Goal: Register for event/course

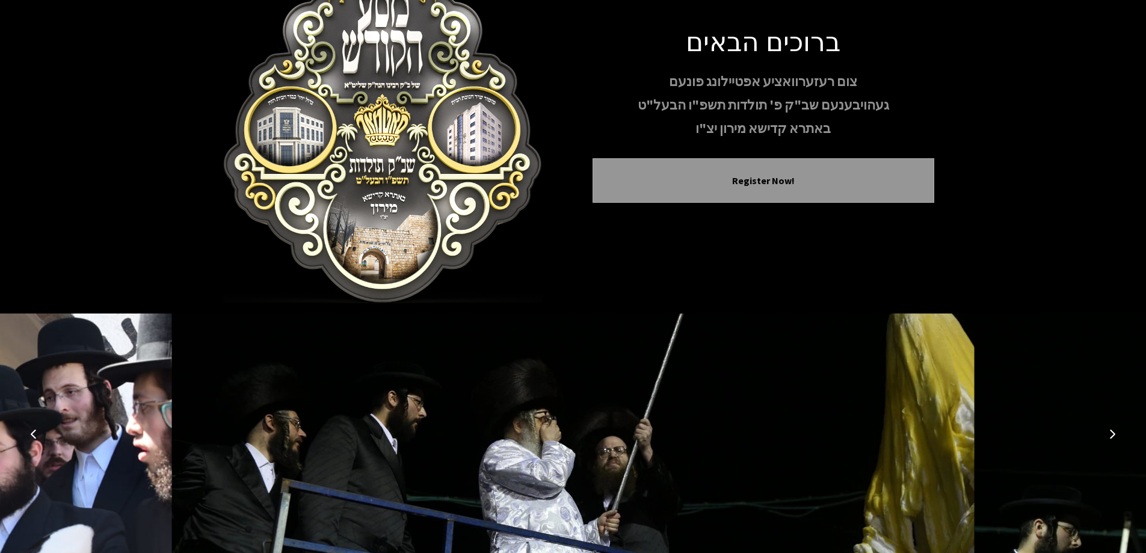
scroll to position [119, 0]
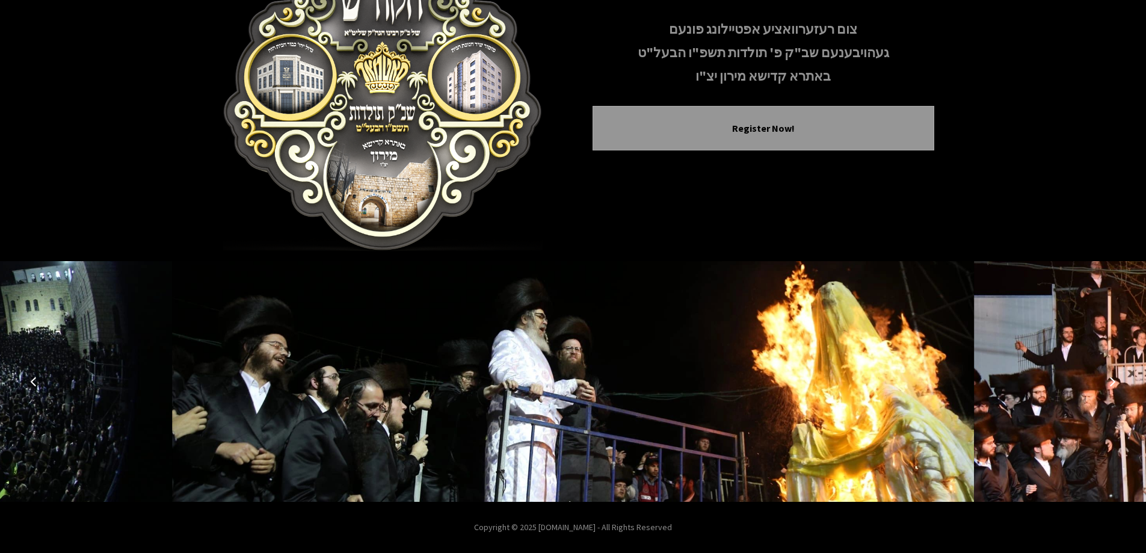
click at [35, 378] on icon "Previous image" at bounding box center [34, 382] width 10 height 10
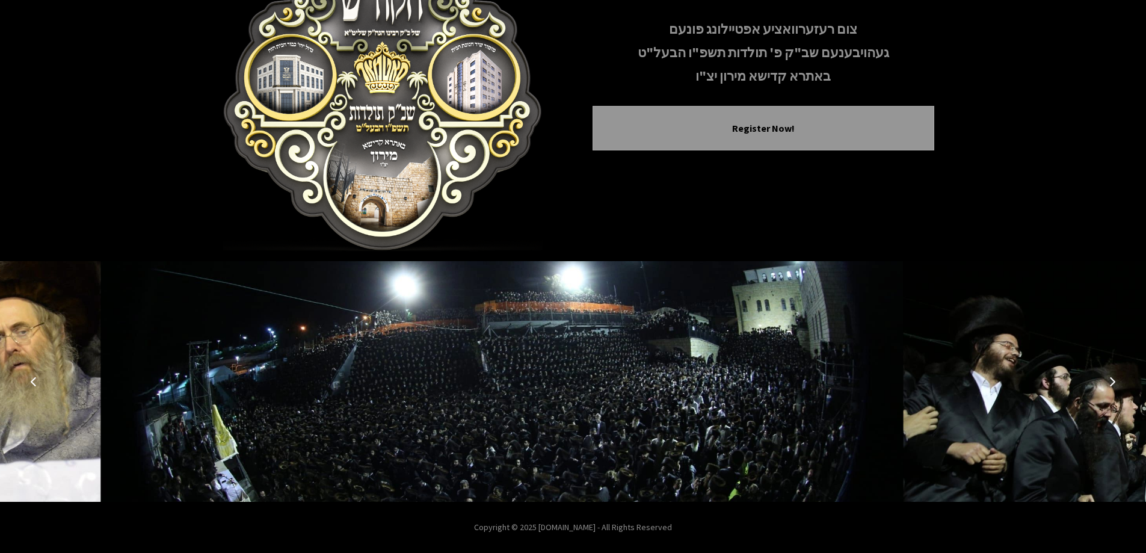
click at [35, 378] on icon "Previous image" at bounding box center [34, 382] width 10 height 10
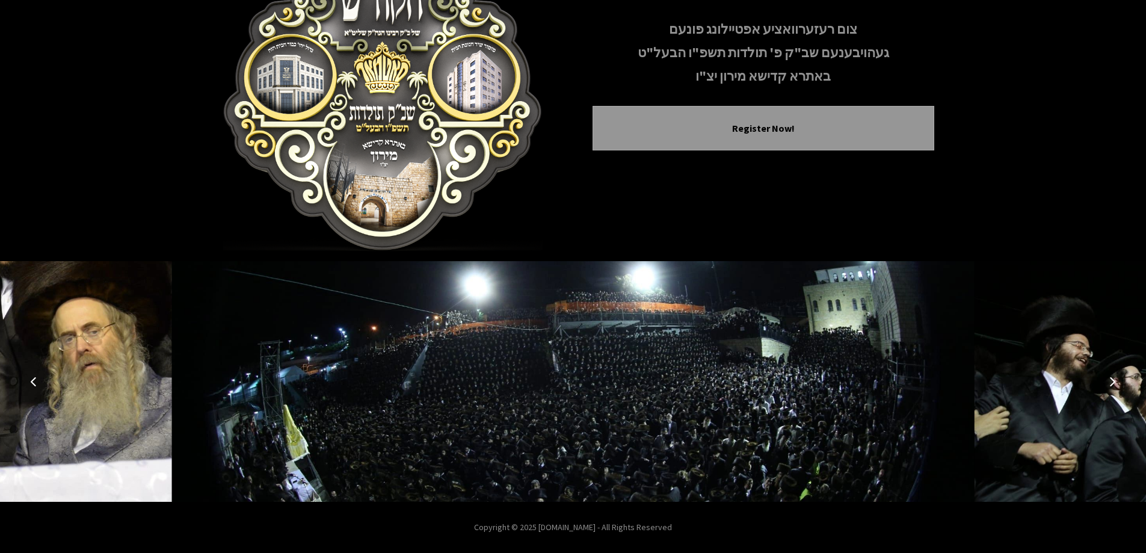
click at [35, 378] on icon "Previous image" at bounding box center [34, 382] width 10 height 10
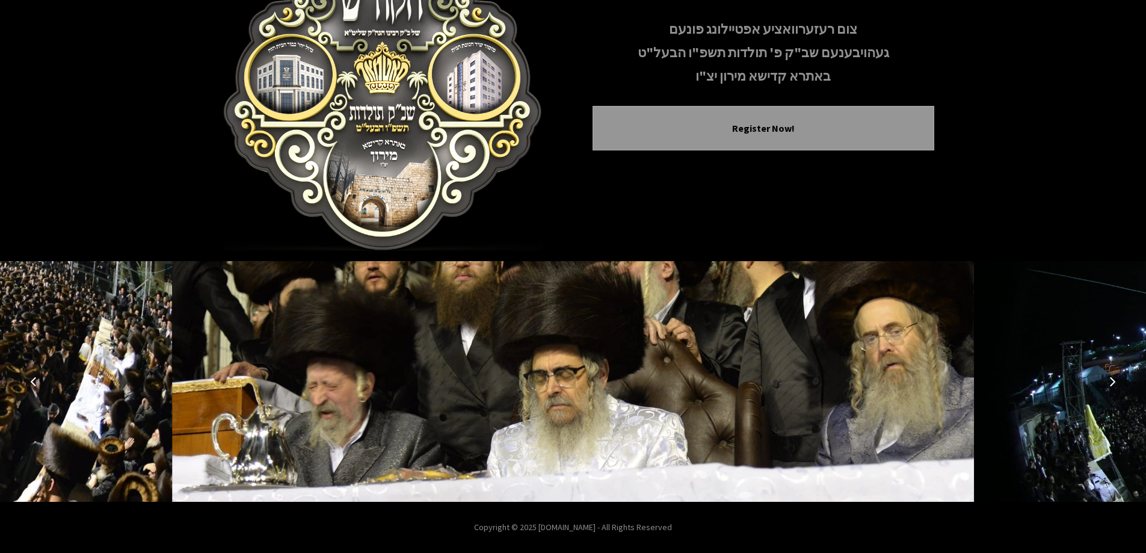
click at [1114, 384] on icon "Next image" at bounding box center [1113, 382] width 10 height 10
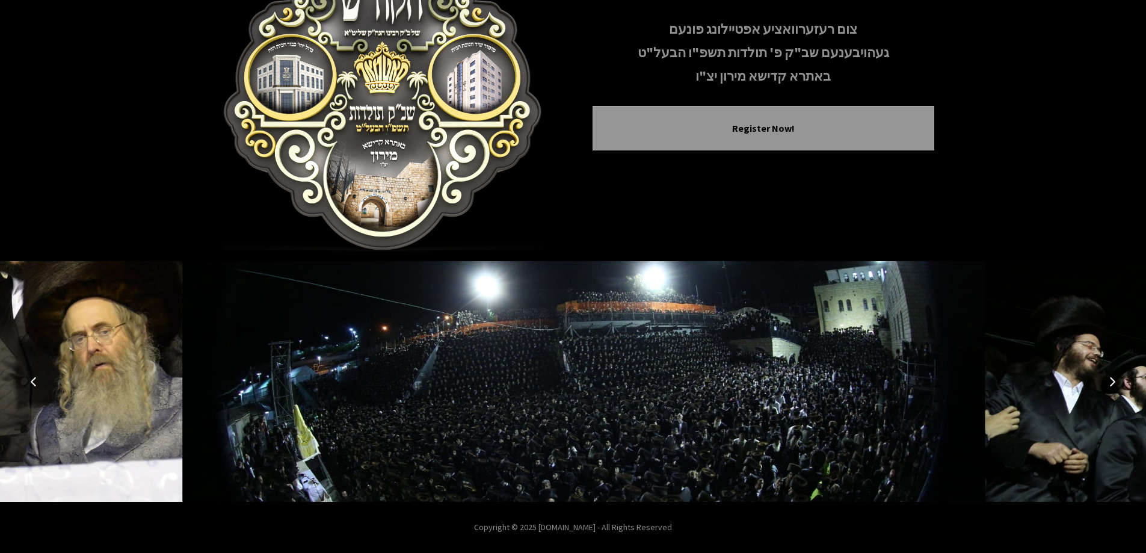
click at [1113, 384] on icon "Next image" at bounding box center [1113, 382] width 10 height 10
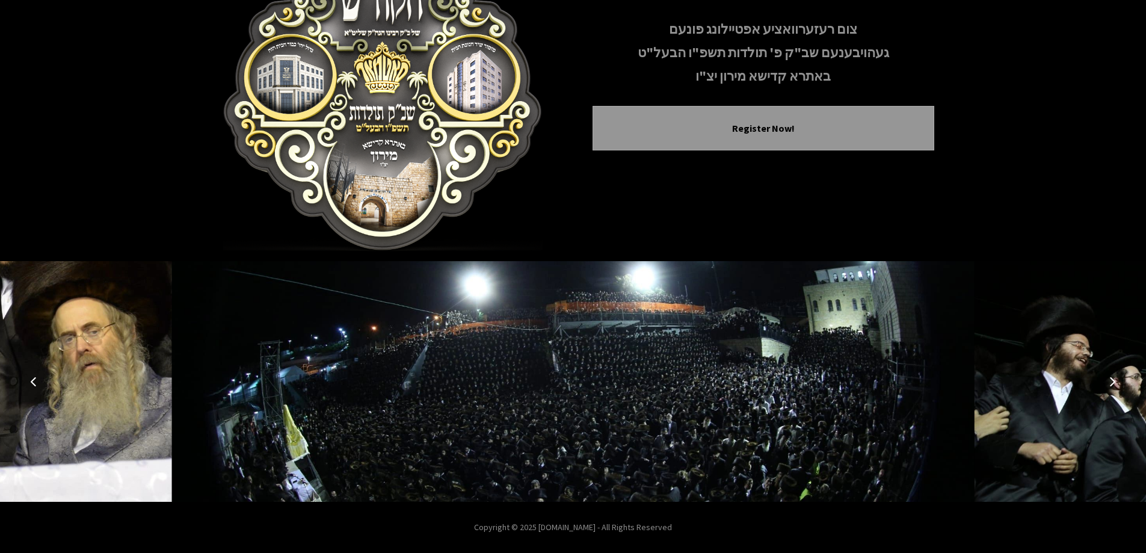
click at [1113, 386] on button "Next image" at bounding box center [1112, 381] width 29 height 29
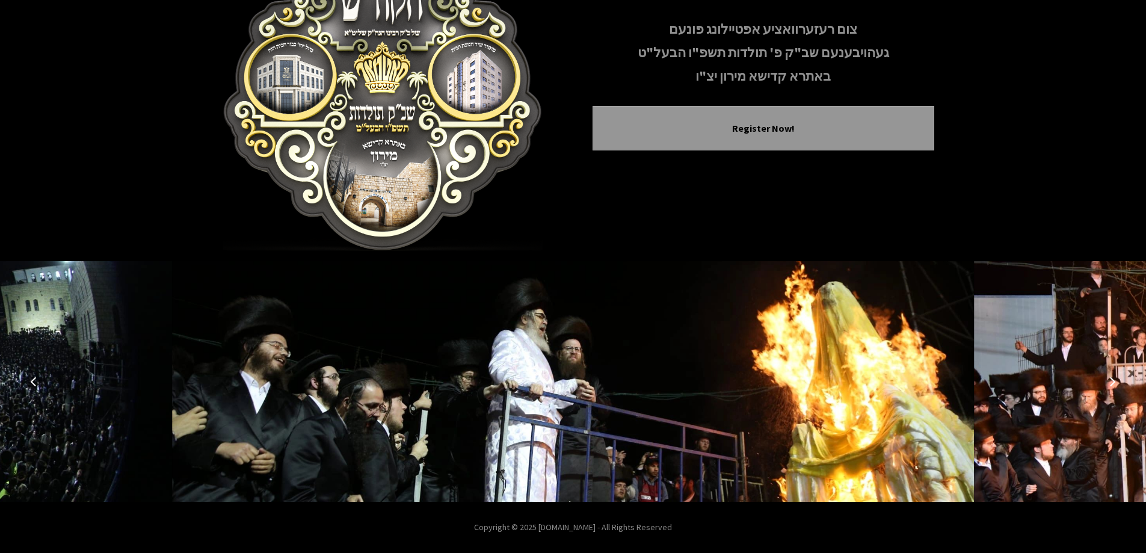
click at [1113, 386] on button "Next image" at bounding box center [1112, 381] width 29 height 29
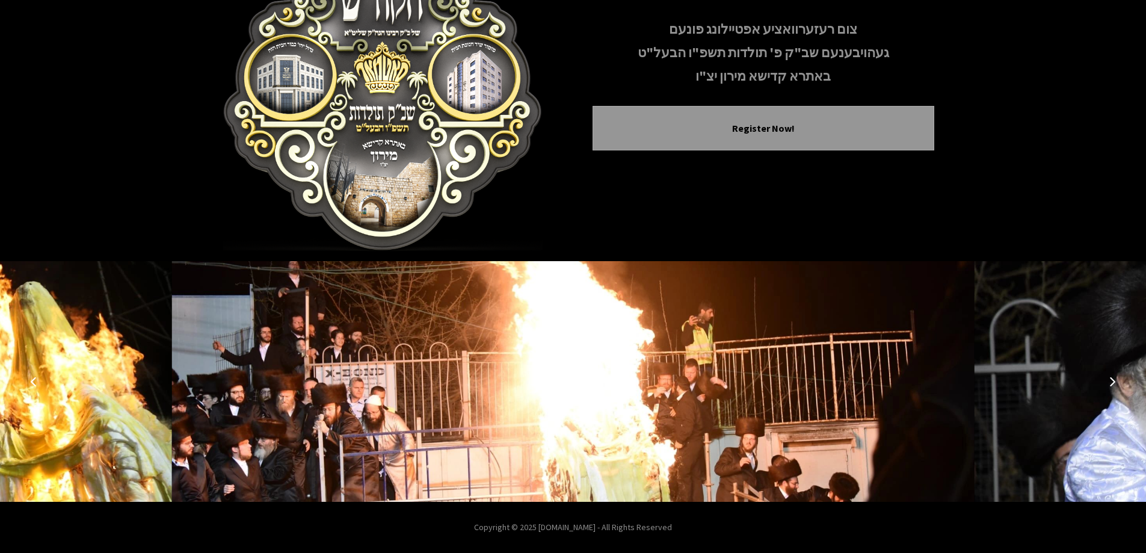
click at [1113, 386] on button "Next image" at bounding box center [1112, 381] width 29 height 29
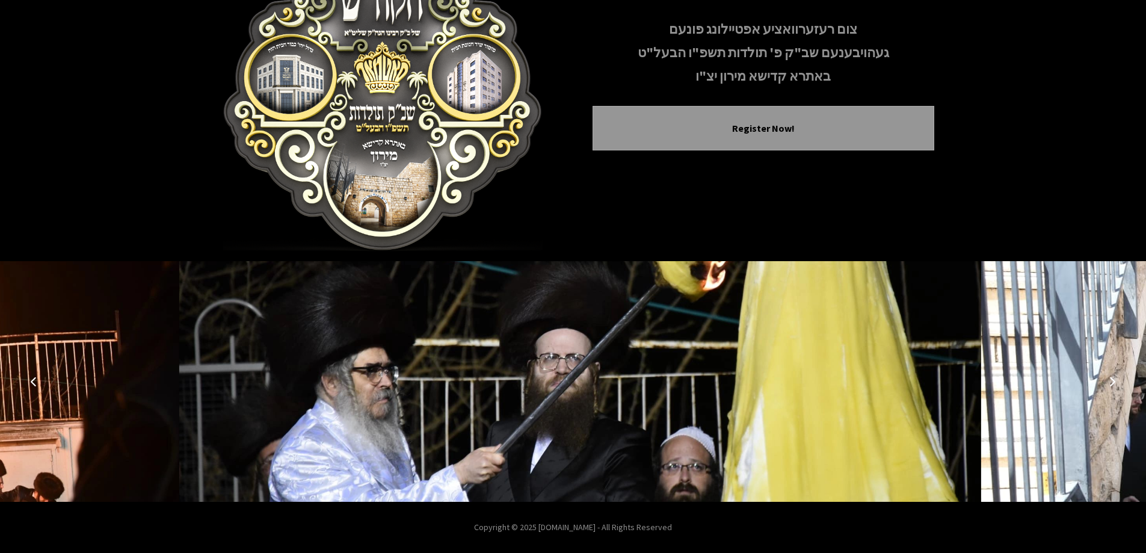
click at [1113, 386] on button "Next image" at bounding box center [1112, 381] width 29 height 29
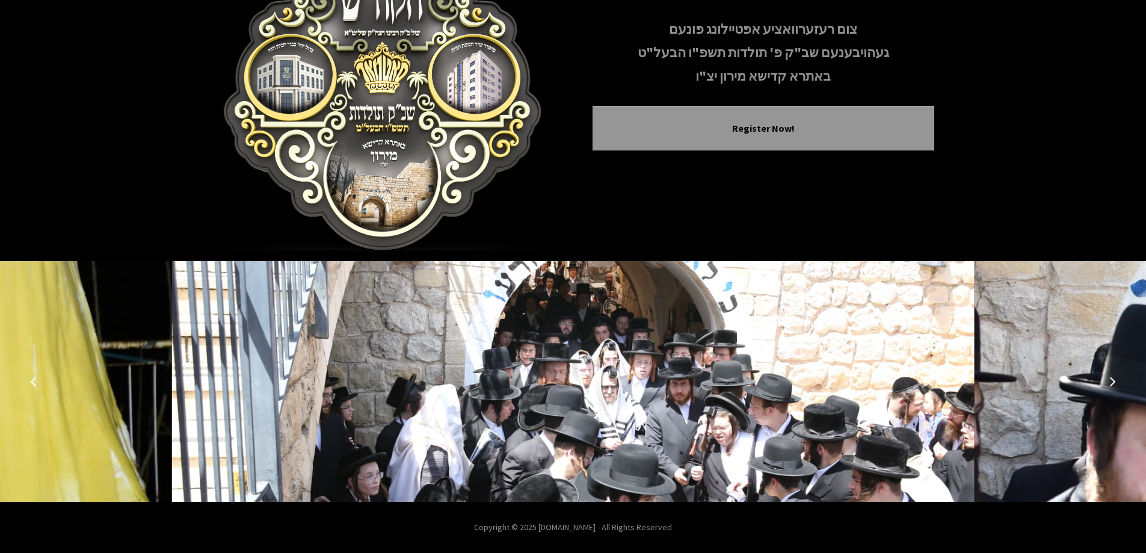
click at [1113, 386] on button "Next image" at bounding box center [1112, 381] width 29 height 29
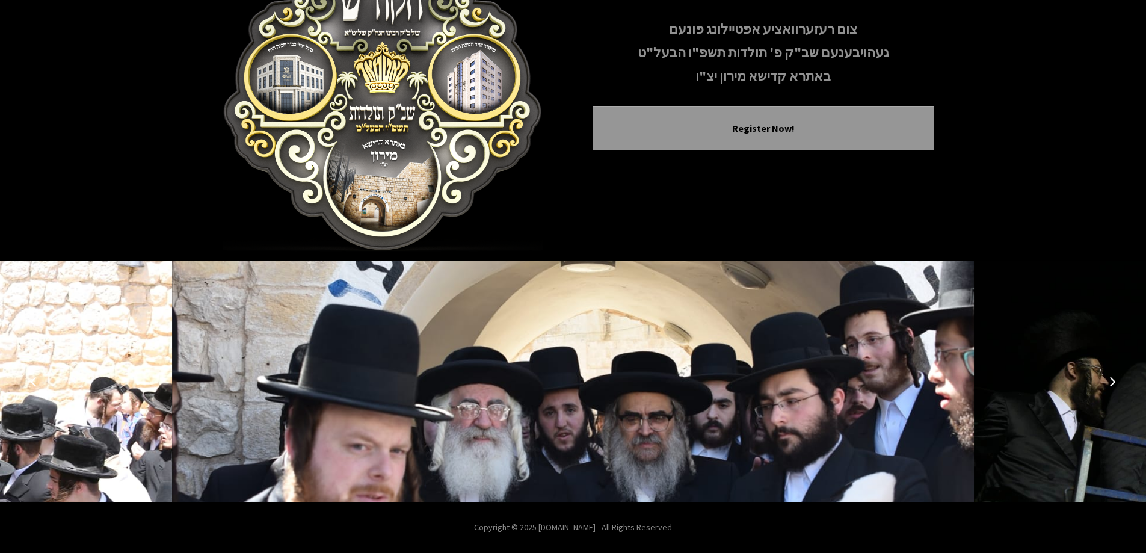
click at [1112, 387] on button "Next image" at bounding box center [1112, 381] width 29 height 29
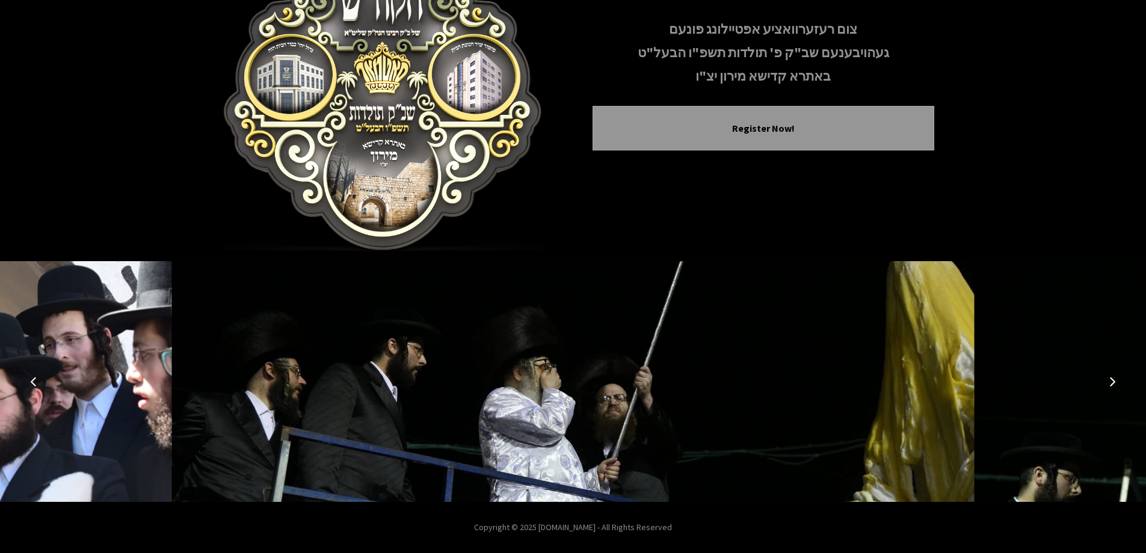
click at [1112, 387] on button "Next image" at bounding box center [1112, 381] width 29 height 29
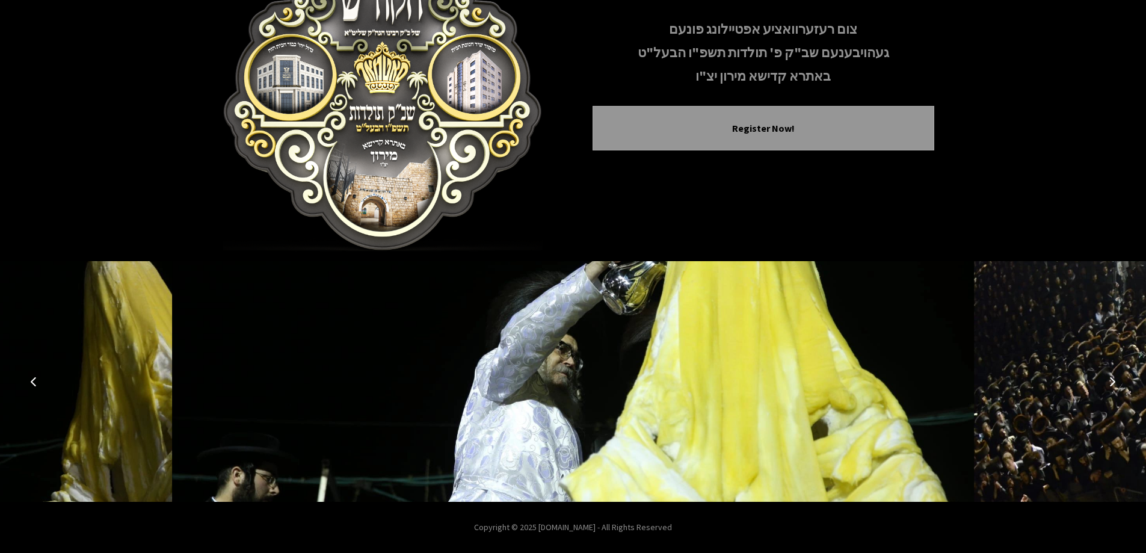
click at [1112, 387] on button "Next image" at bounding box center [1112, 381] width 29 height 29
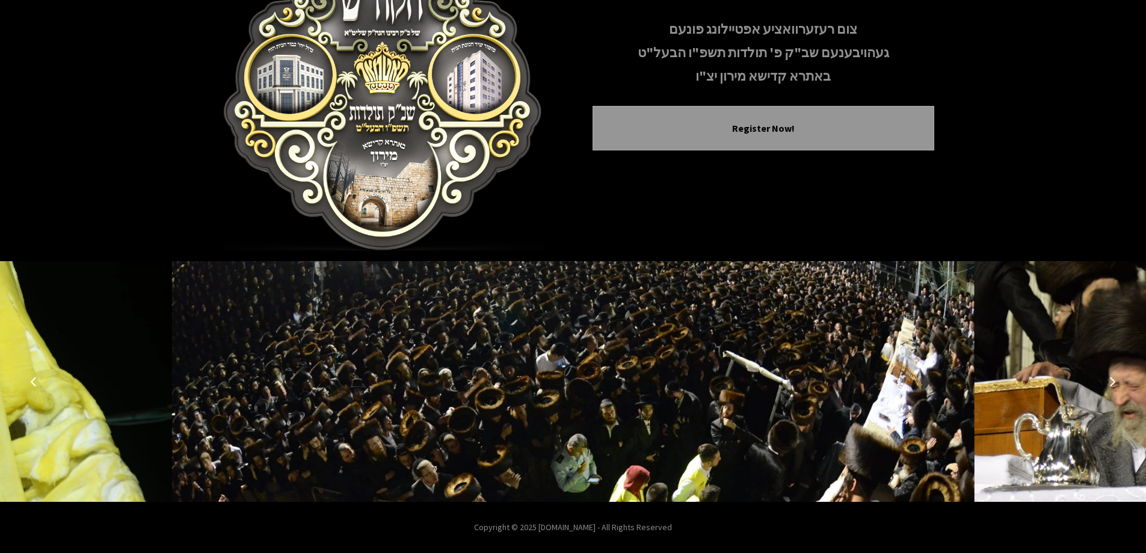
click at [1112, 387] on button "Next image" at bounding box center [1112, 381] width 29 height 29
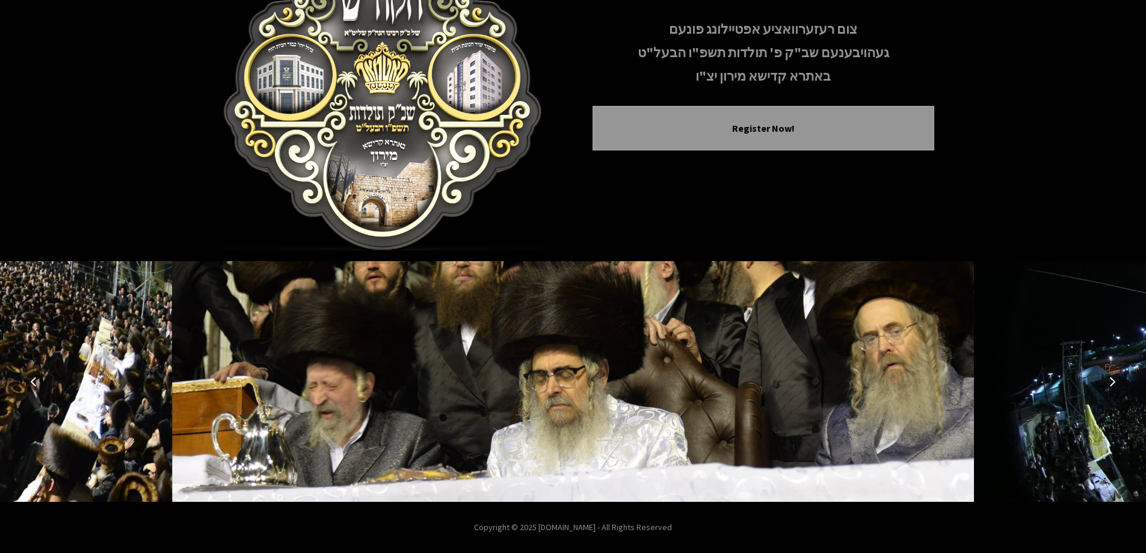
click at [1112, 387] on button "Next image" at bounding box center [1112, 381] width 29 height 29
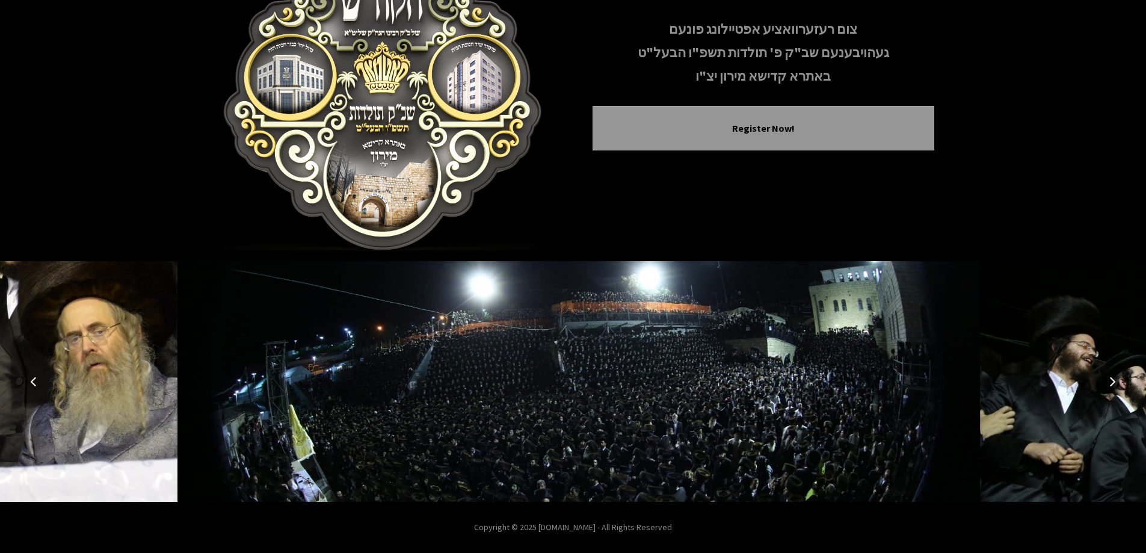
click at [1112, 387] on button "Next image" at bounding box center [1112, 381] width 29 height 29
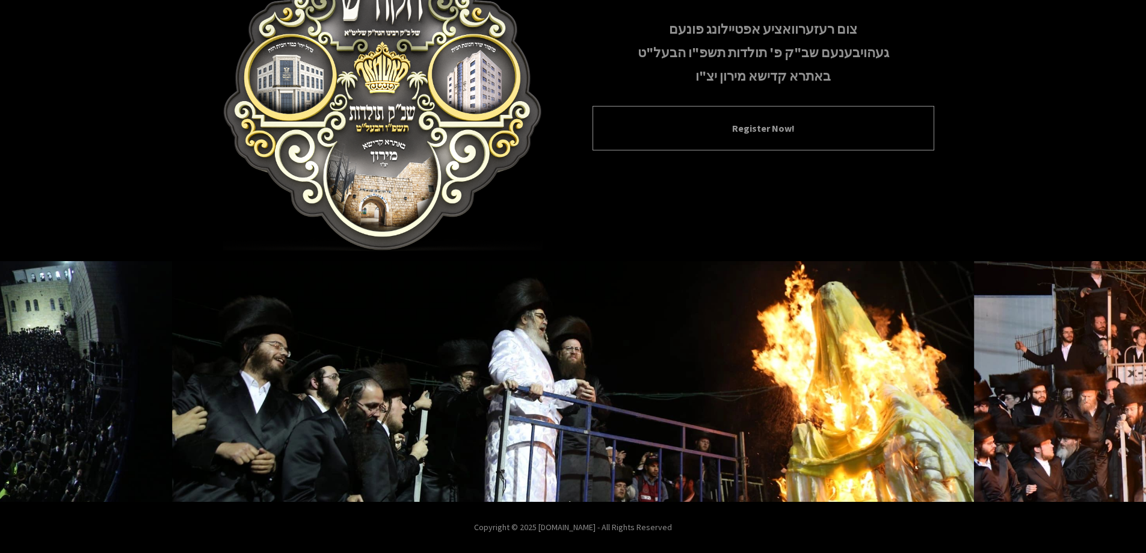
click at [710, 121] on button "Register Now!" at bounding box center [764, 128] width 312 height 14
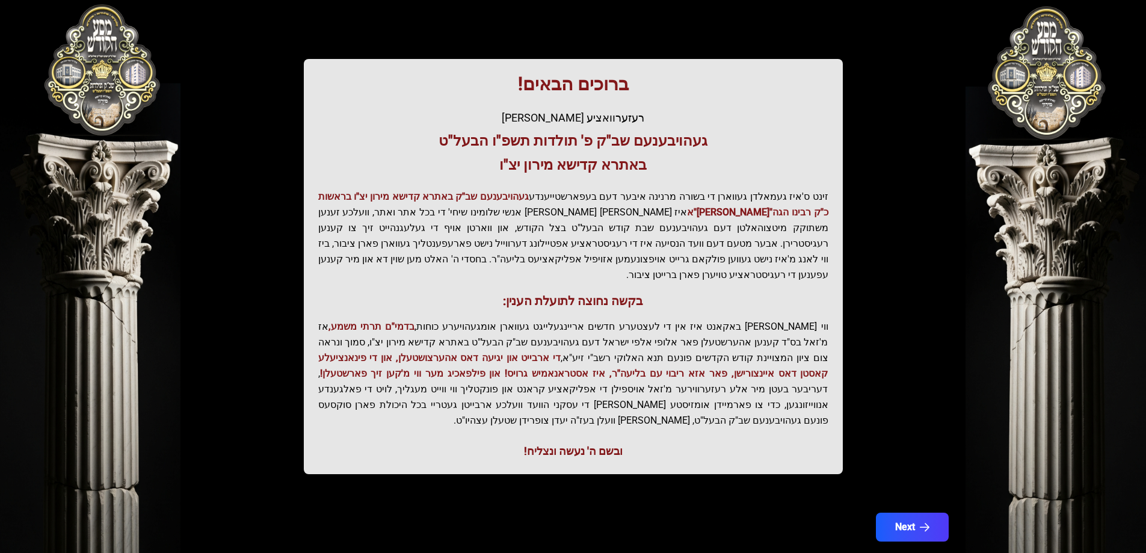
scroll to position [144, 0]
click at [915, 511] on button "Next" at bounding box center [912, 526] width 76 height 30
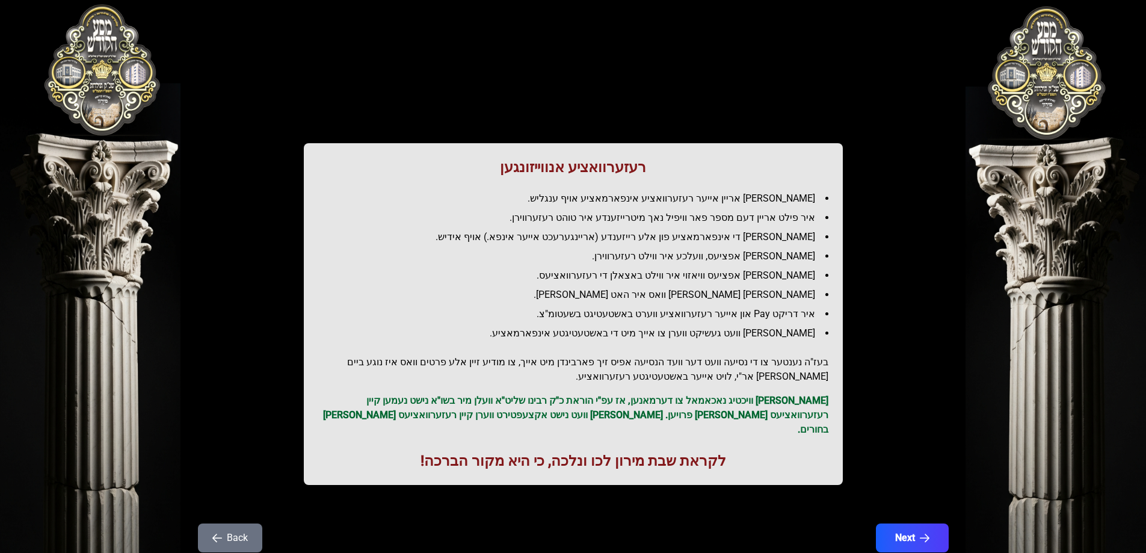
scroll to position [0, 0]
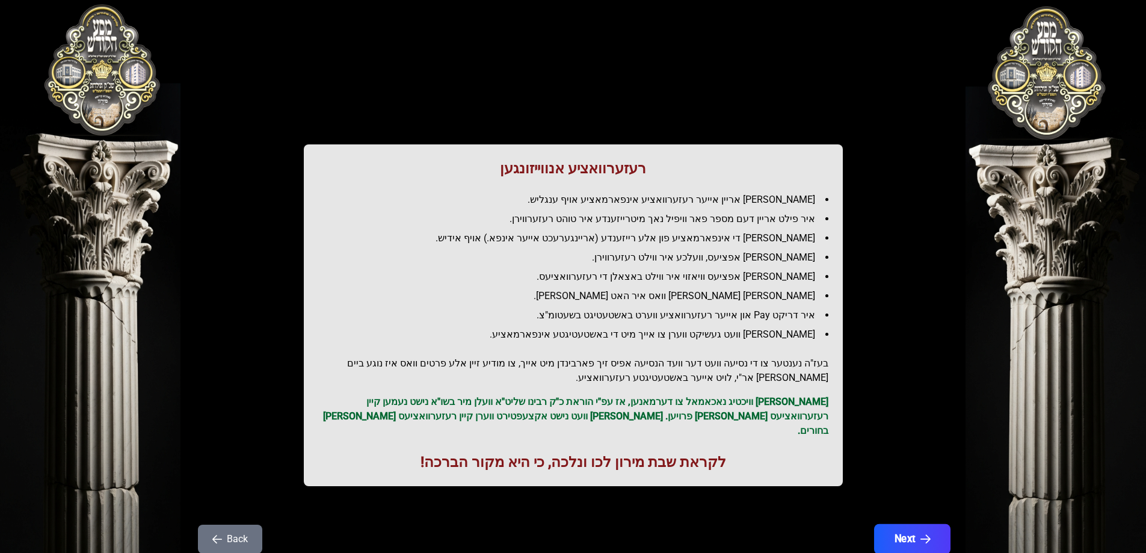
click at [907, 528] on button "Next" at bounding box center [912, 539] width 76 height 30
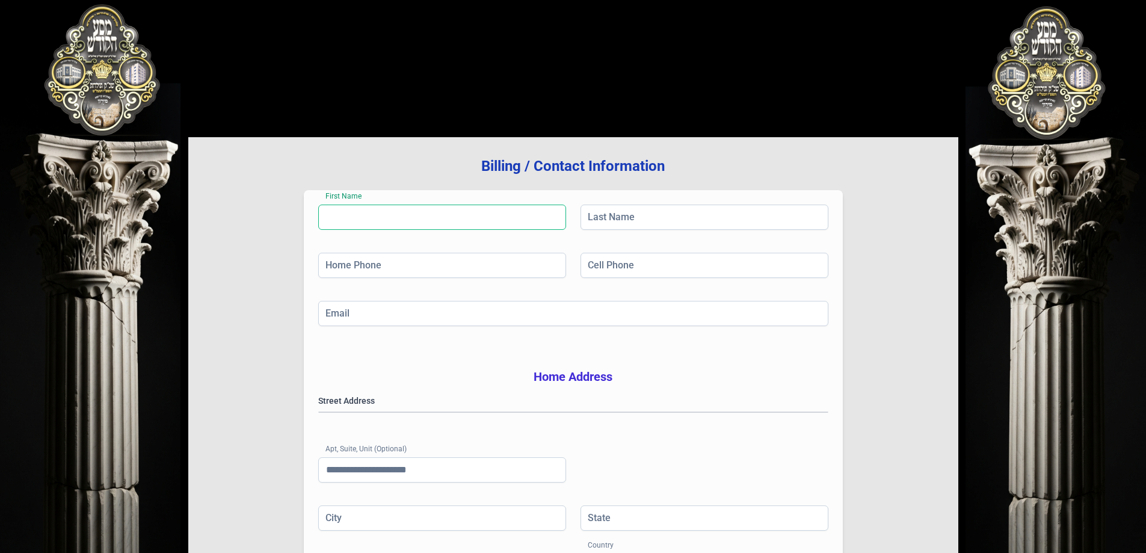
click at [460, 223] on input "First Name" at bounding box center [442, 217] width 248 height 25
click at [460, 219] on input "First Name" at bounding box center [442, 217] width 248 height 25
type input "*"
click at [635, 218] on input "Last Name" at bounding box center [705, 217] width 248 height 25
type input "*"
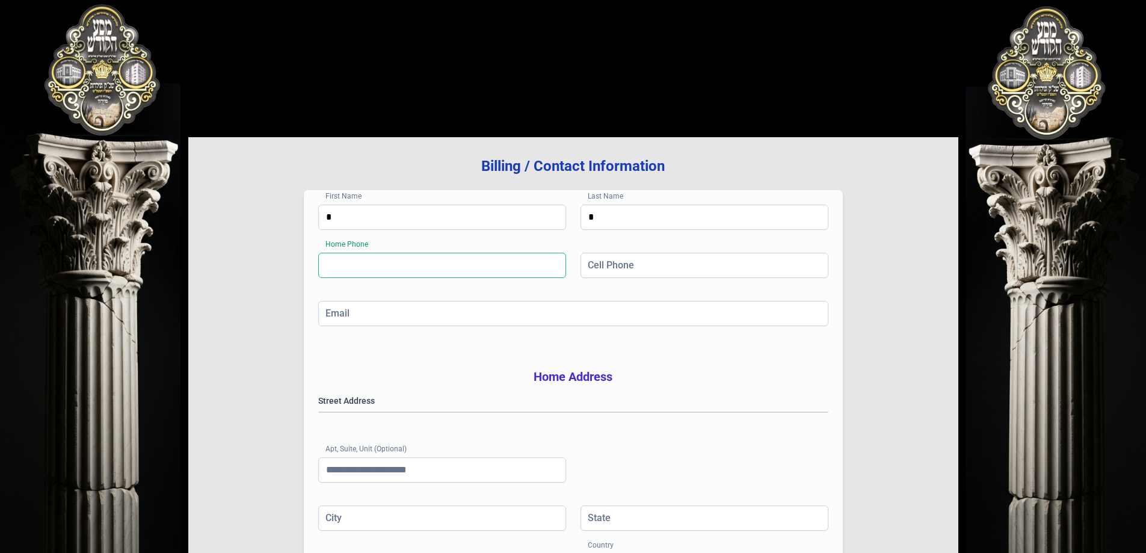
click at [521, 272] on input "Home Phone" at bounding box center [442, 265] width 248 height 25
click at [459, 267] on input "Home Phone" at bounding box center [442, 265] width 248 height 25
type input "**********"
click at [568, 292] on div "**********" at bounding box center [573, 277] width 510 height 48
click at [604, 270] on input "Cell Phone" at bounding box center [705, 265] width 248 height 25
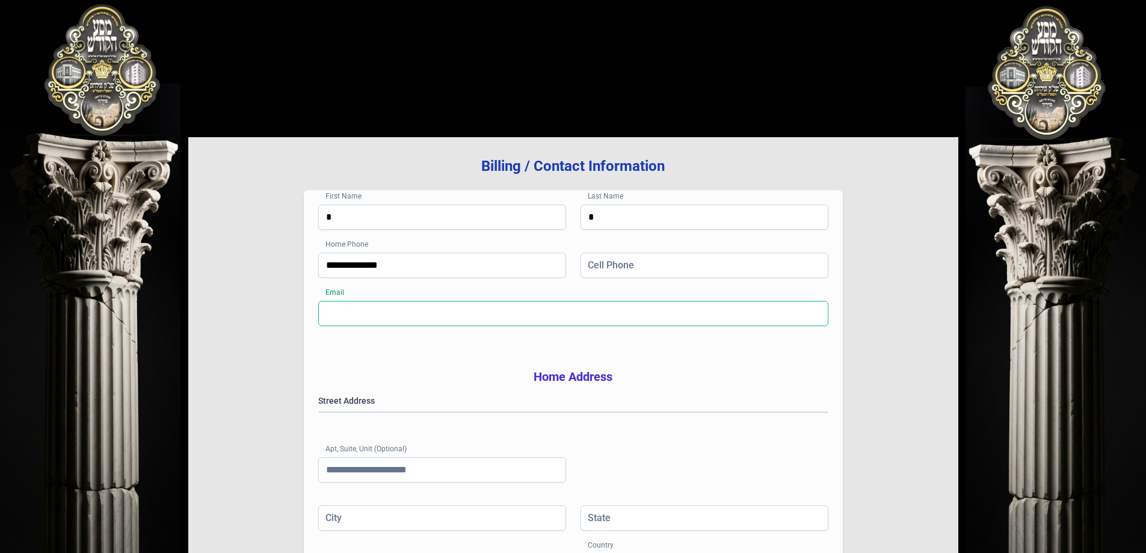
drag, startPoint x: 576, startPoint y: 303, endPoint x: 572, endPoint y: 307, distance: 6.4
click at [575, 306] on input "Email" at bounding box center [573, 313] width 510 height 25
click at [470, 271] on input "**********" at bounding box center [442, 265] width 248 height 25
drag, startPoint x: 401, startPoint y: 264, endPoint x: 211, endPoint y: 260, distance: 189.6
click at [217, 259] on div "**********" at bounding box center [573, 386] width 770 height 498
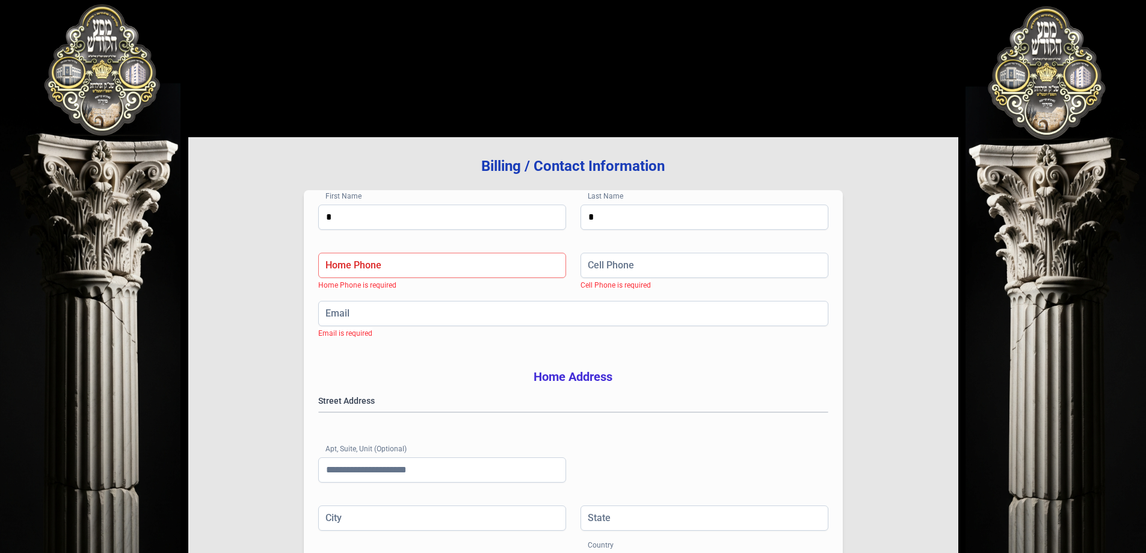
click at [471, 290] on div "Home Phone Home Phone is required Cell Phone Cell Phone is required" at bounding box center [573, 277] width 510 height 48
click at [450, 270] on input "Home Phone" at bounding box center [442, 265] width 248 height 25
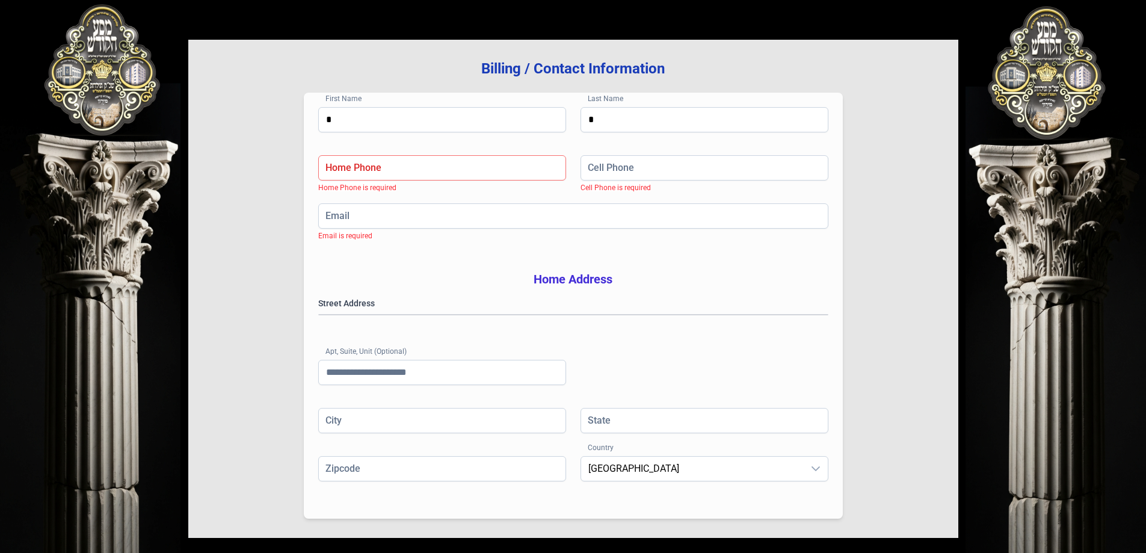
scroll to position [31, 0]
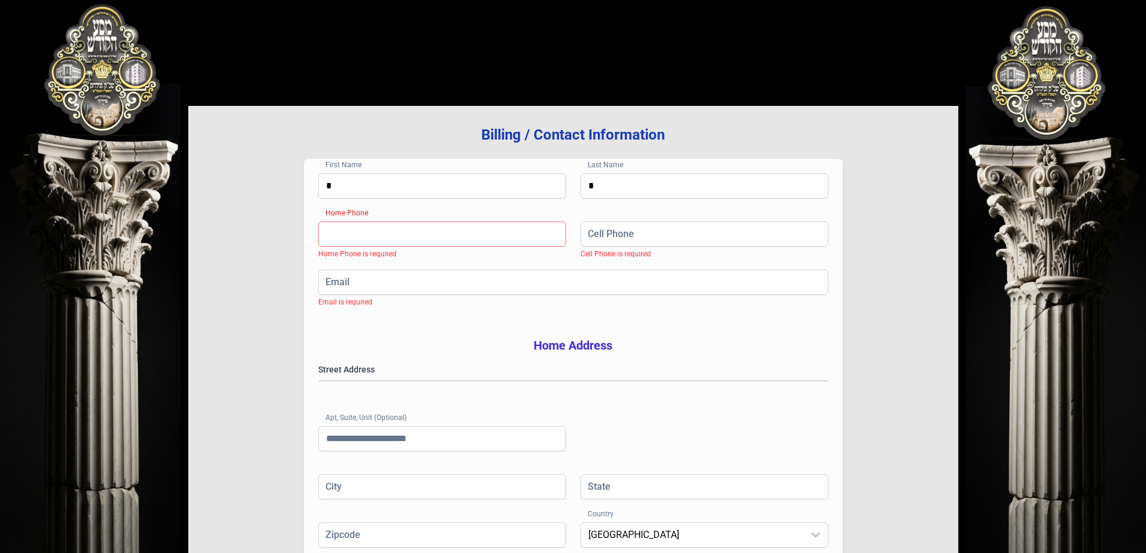
click at [428, 238] on input "Home Phone" at bounding box center [442, 233] width 248 height 25
drag, startPoint x: 537, startPoint y: 246, endPoint x: 599, endPoint y: 238, distance: 63.1
click at [541, 246] on input "*********" at bounding box center [442, 233] width 248 height 25
type input "*********"
click at [620, 233] on input "Cell Phone" at bounding box center [705, 233] width 248 height 25
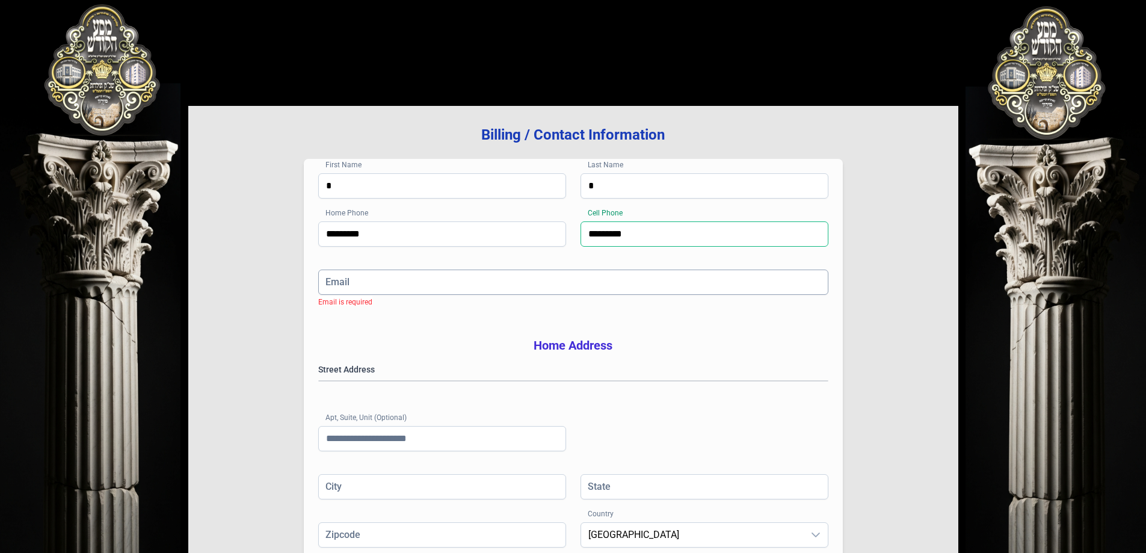
type input "*********"
click at [589, 277] on input "Email" at bounding box center [573, 282] width 510 height 25
type input "**********"
click at [433, 353] on h3 "Home Address" at bounding box center [573, 345] width 510 height 17
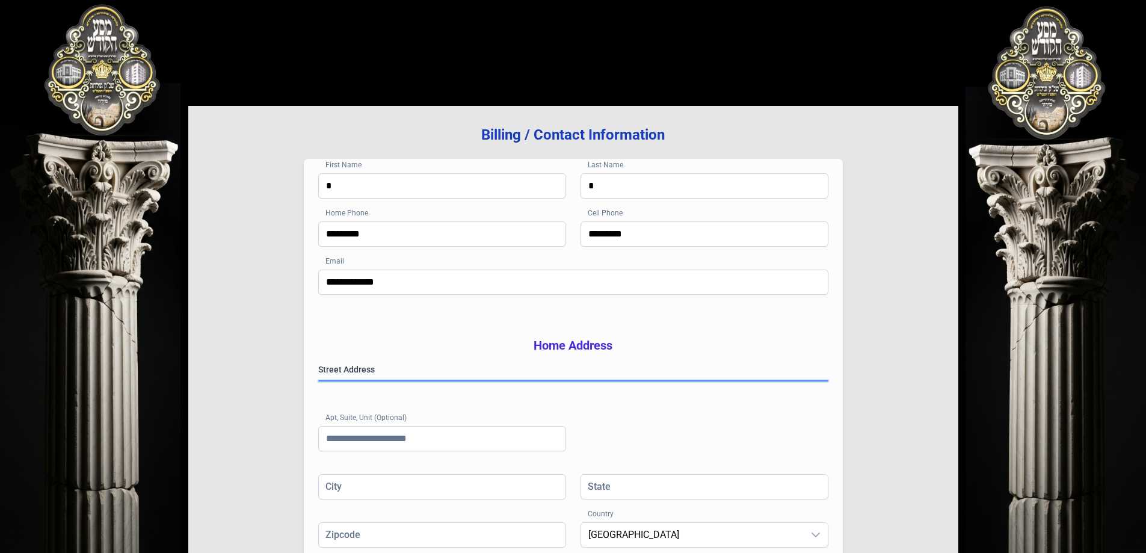
click at [319, 381] on gmp-place-autocomplete at bounding box center [319, 381] width 0 height 0
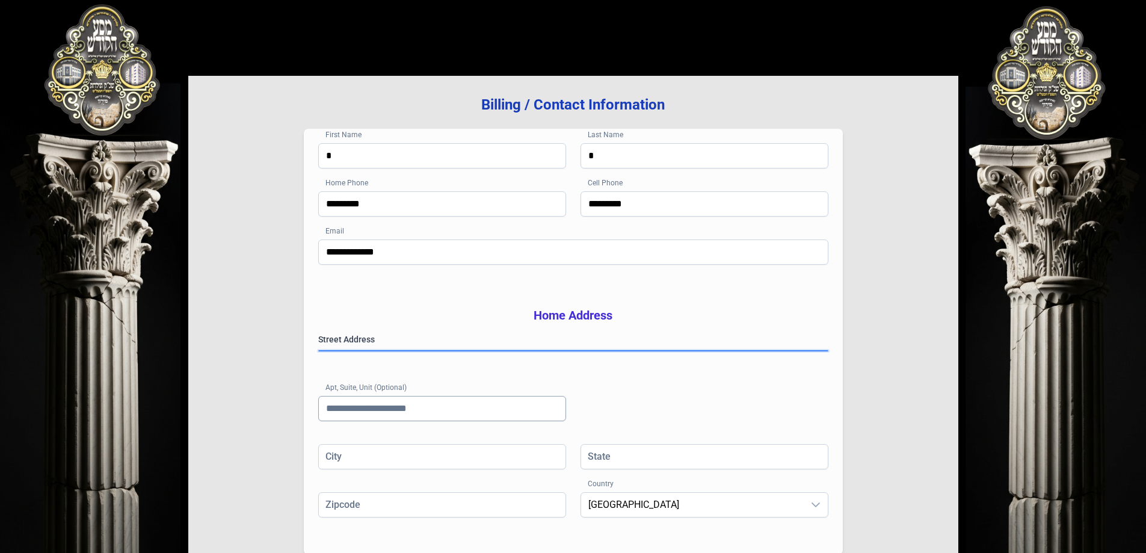
scroll to position [112, 0]
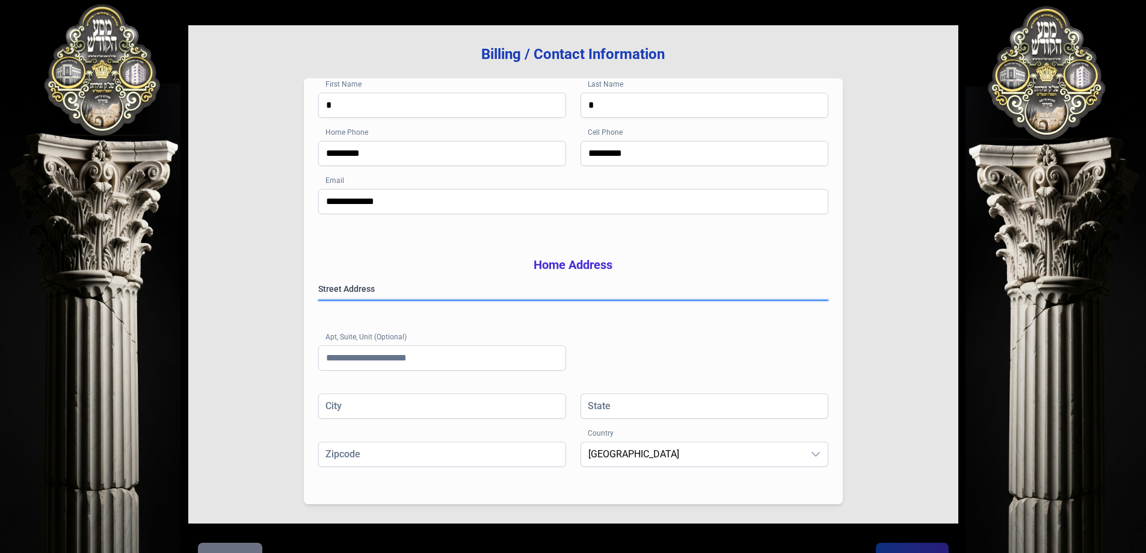
click at [319, 300] on gmp-place-autocomplete at bounding box center [319, 300] width 0 height 0
type input "********"
type input "**"
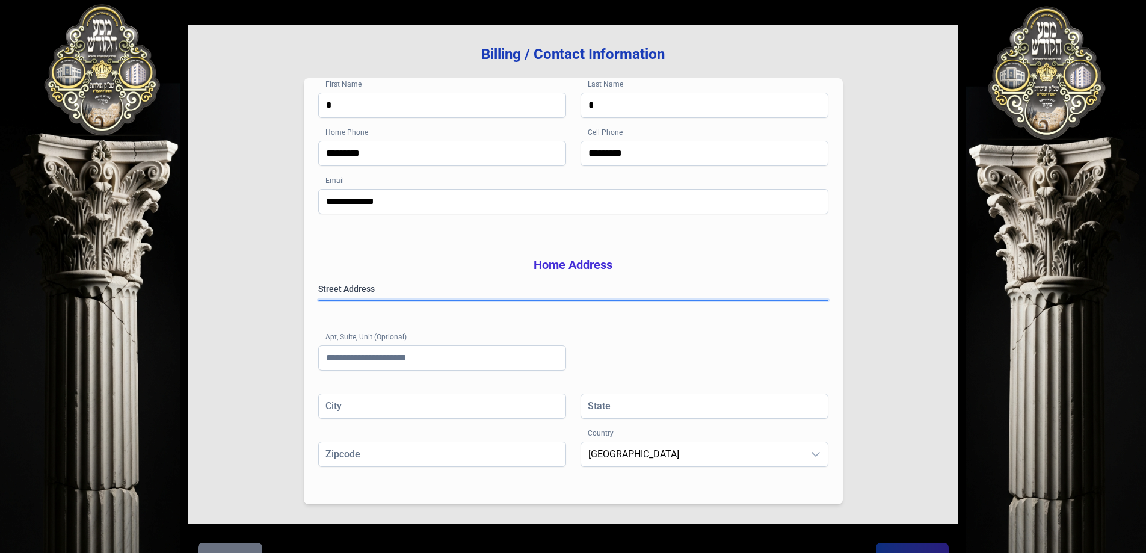
type input "*****"
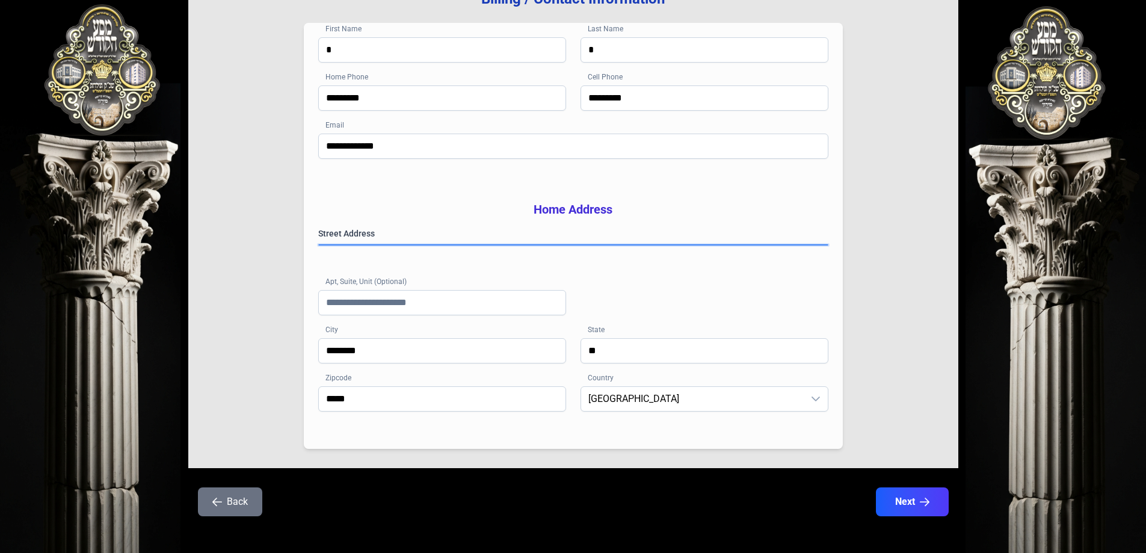
scroll to position [192, 0]
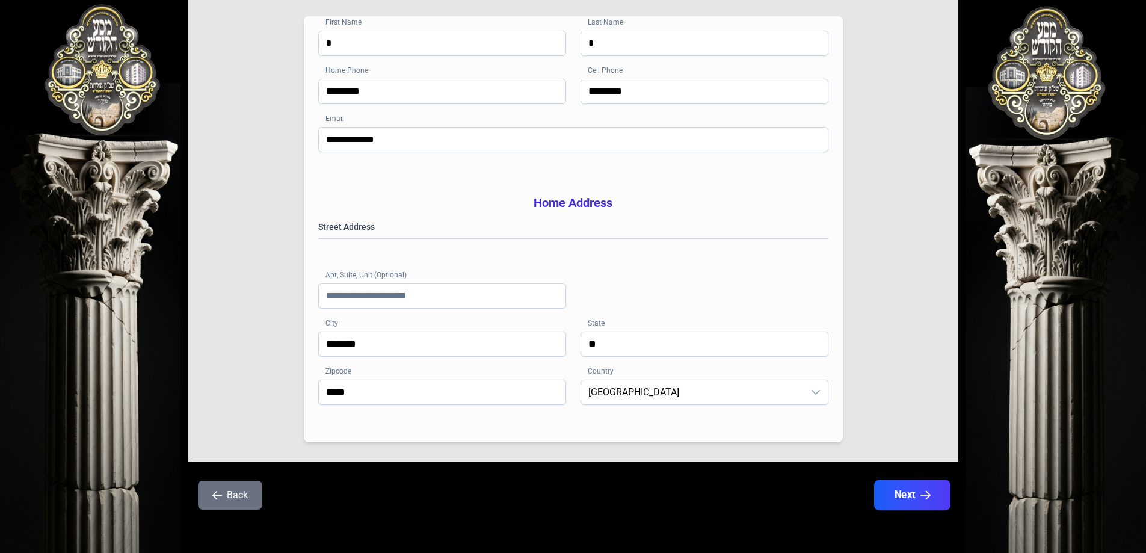
click at [906, 492] on button "Next" at bounding box center [912, 495] width 76 height 30
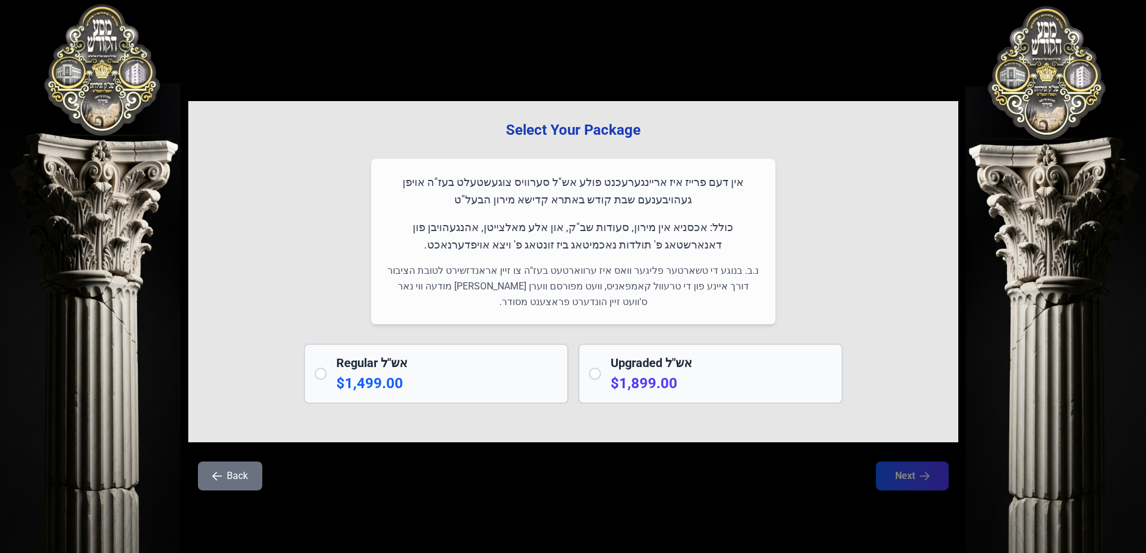
scroll to position [0, 0]
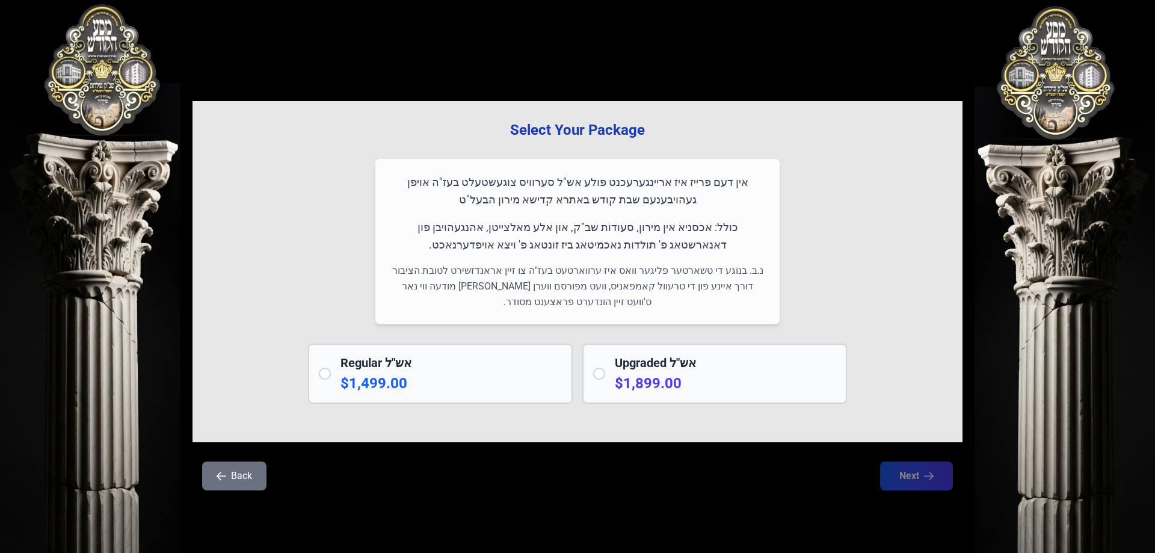
click at [244, 486] on button "Back" at bounding box center [234, 475] width 64 height 29
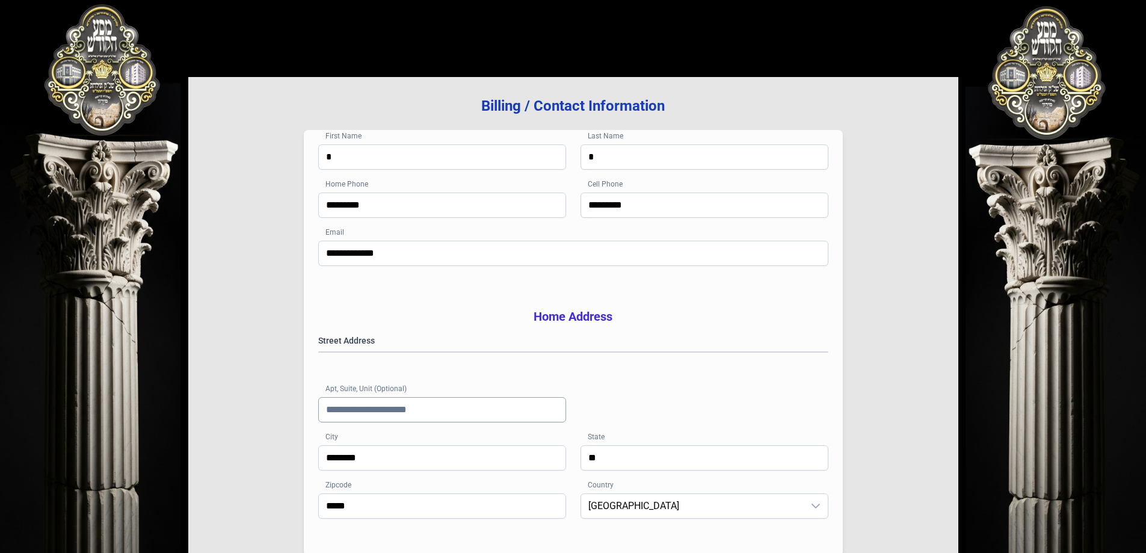
scroll to position [192, 0]
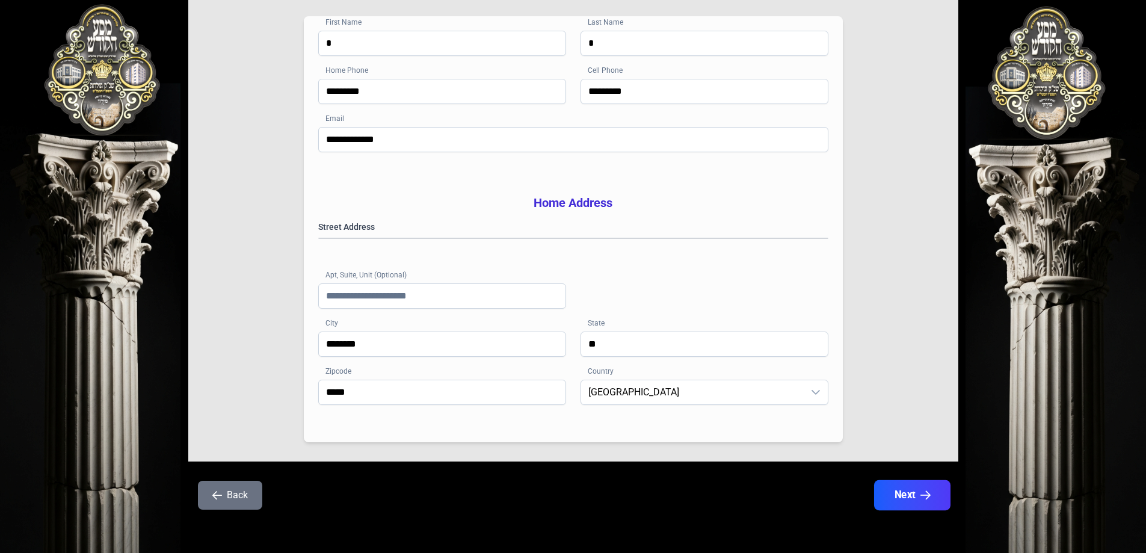
click at [882, 499] on button "Next" at bounding box center [912, 495] width 76 height 30
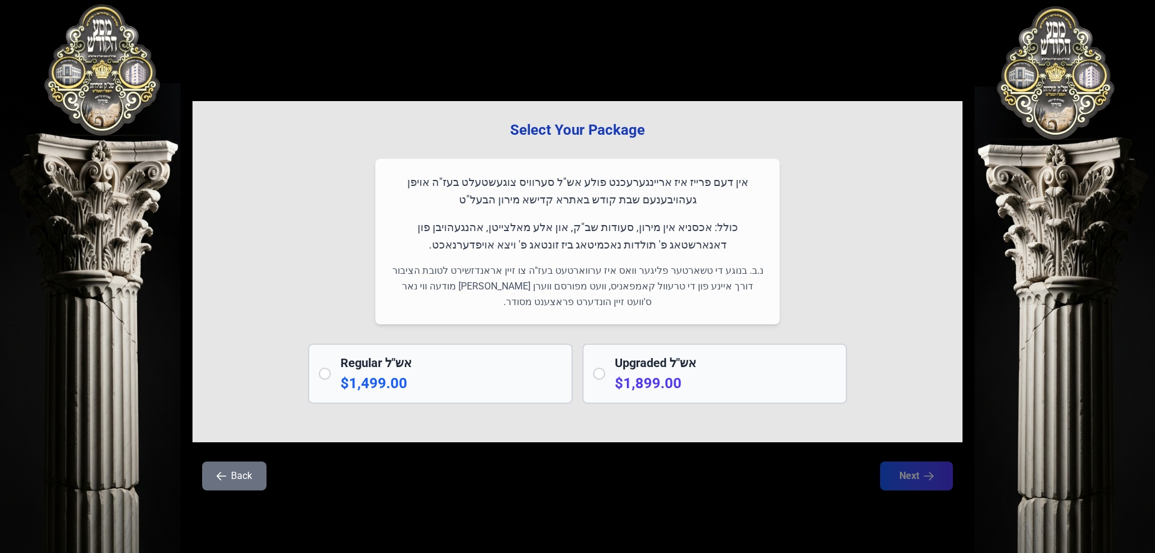
click at [348, 377] on p "$1,499.00" at bounding box center [451, 383] width 221 height 19
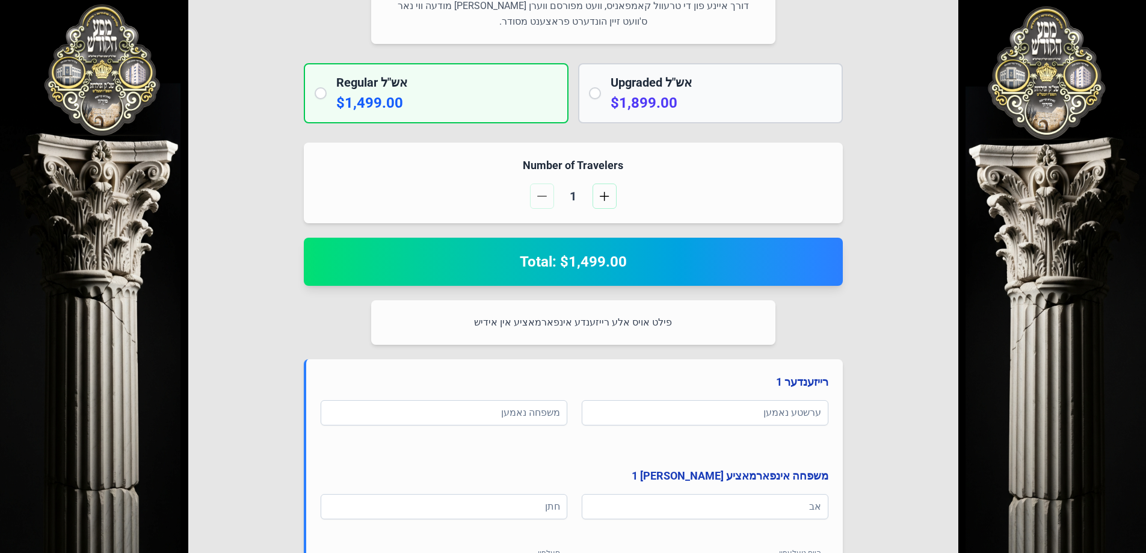
scroll to position [321, 0]
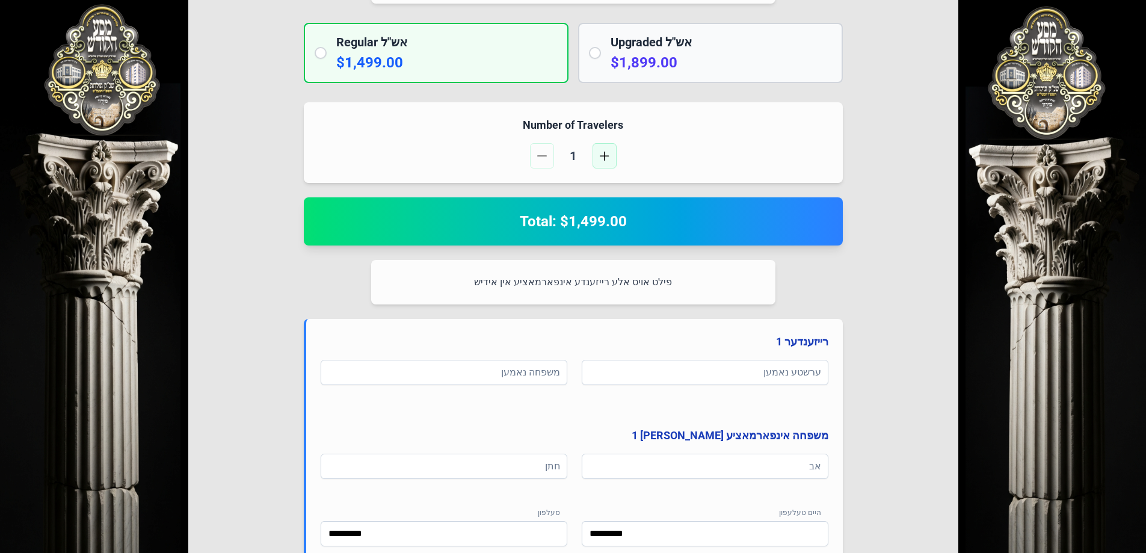
click at [603, 159] on span "button" at bounding box center [605, 156] width 10 height 10
click at [589, 56] on p-radio-button at bounding box center [595, 53] width 12 height 12
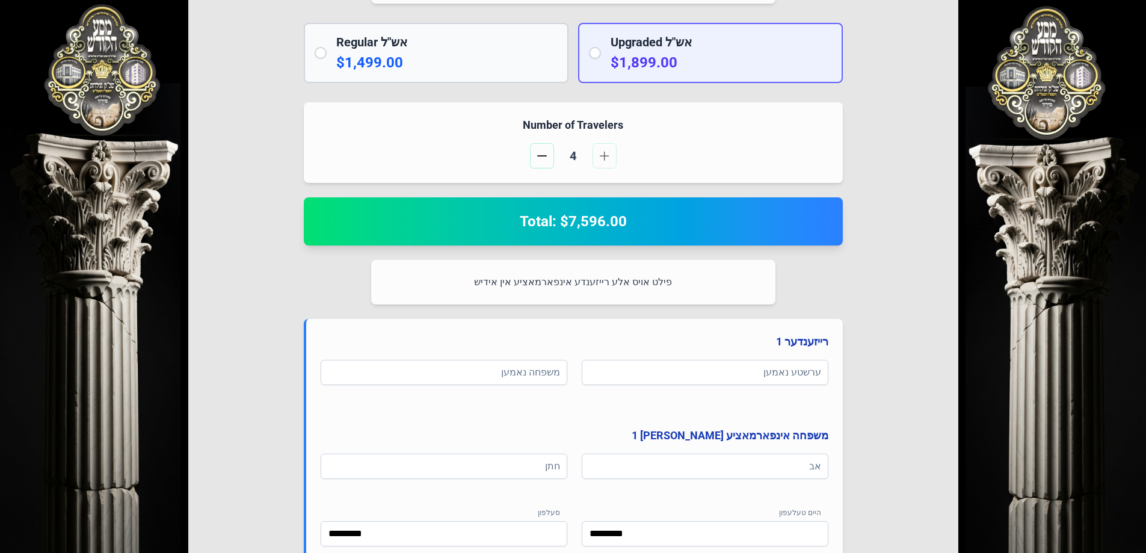
click at [603, 54] on div "Upgraded אש"ל $1,899.00" at bounding box center [710, 53] width 265 height 60
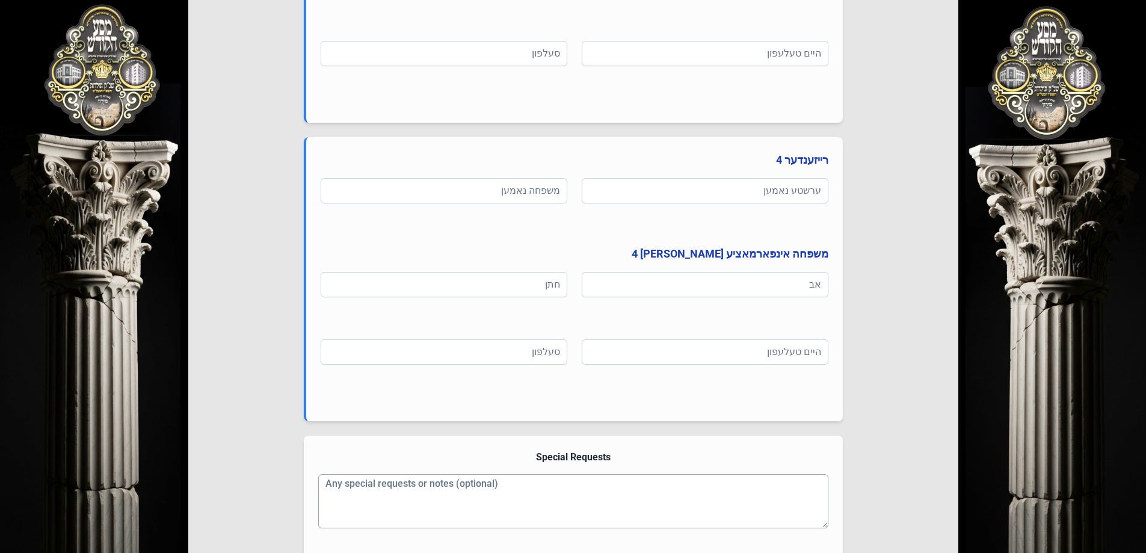
scroll to position [1388, 0]
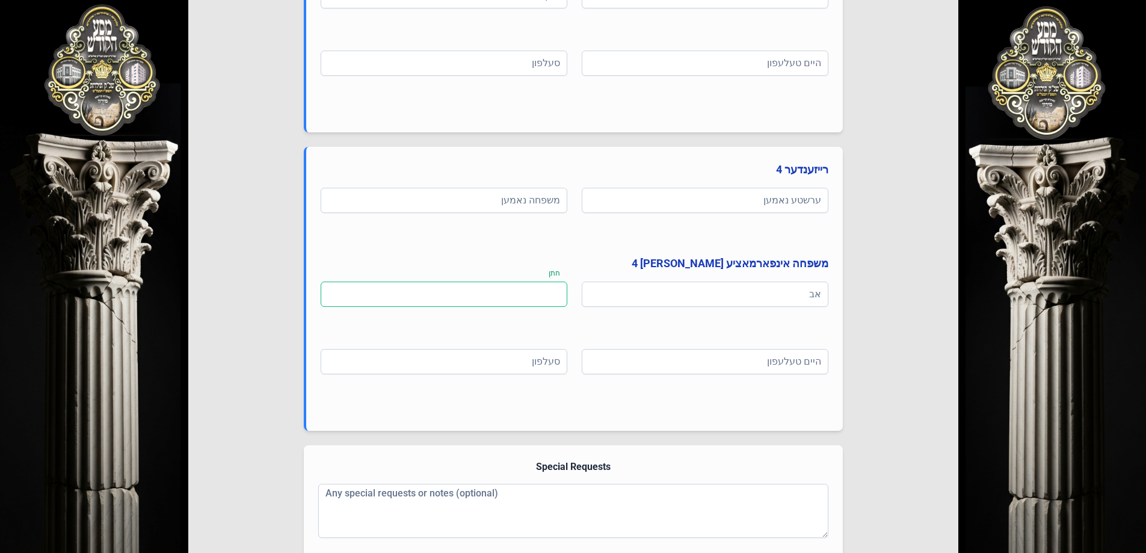
click at [513, 289] on input at bounding box center [444, 294] width 247 height 25
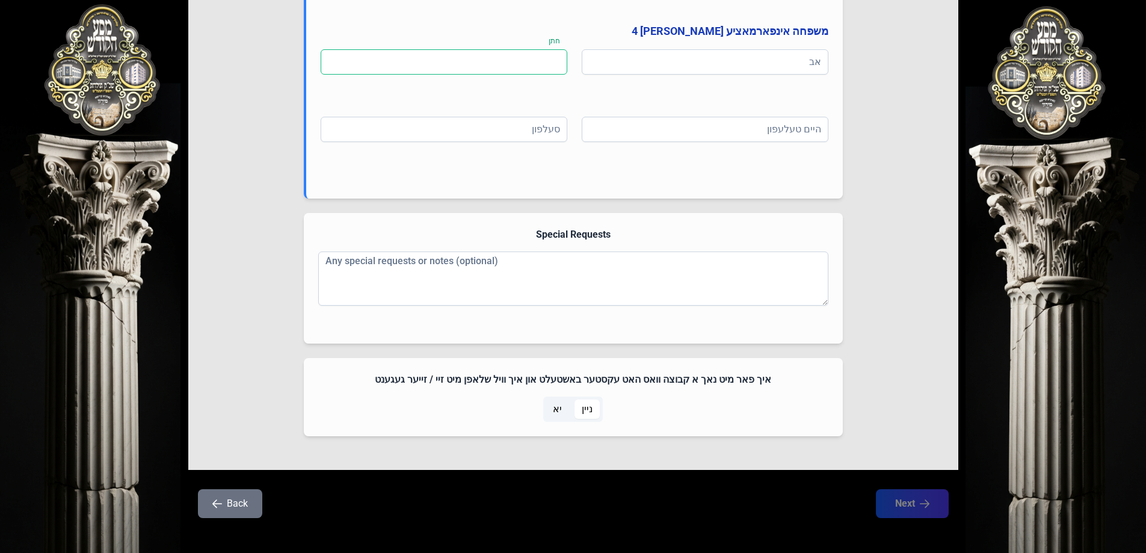
scroll to position [1629, 0]
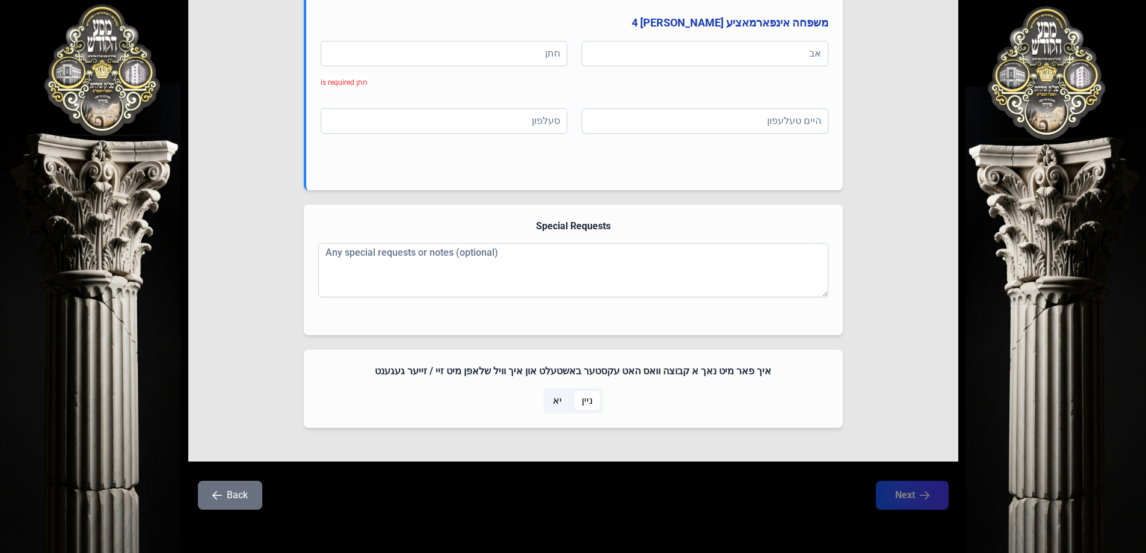
click at [560, 400] on span "יא" at bounding box center [557, 400] width 9 height 14
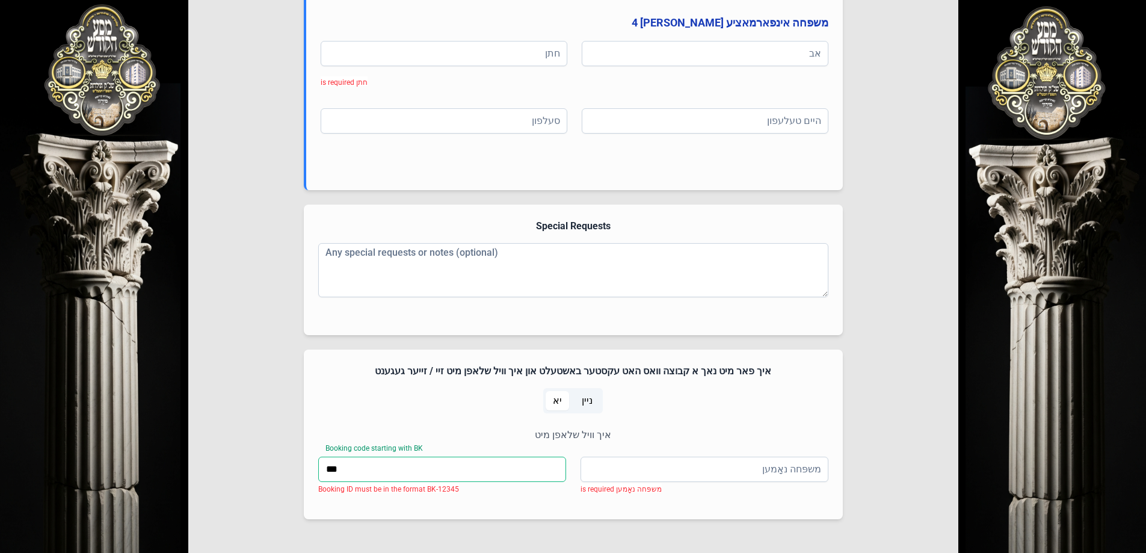
click at [455, 467] on input "***" at bounding box center [442, 469] width 248 height 25
click at [606, 472] on input "משפּחה נאָמען" at bounding box center [705, 469] width 248 height 25
click at [503, 455] on div "איך וויל שלאפן מיט משפּחה נאָמען משפּחה נאָמען is required Booking code startin…" at bounding box center [573, 466] width 510 height 77
click at [584, 402] on span "ניין" at bounding box center [587, 400] width 11 height 14
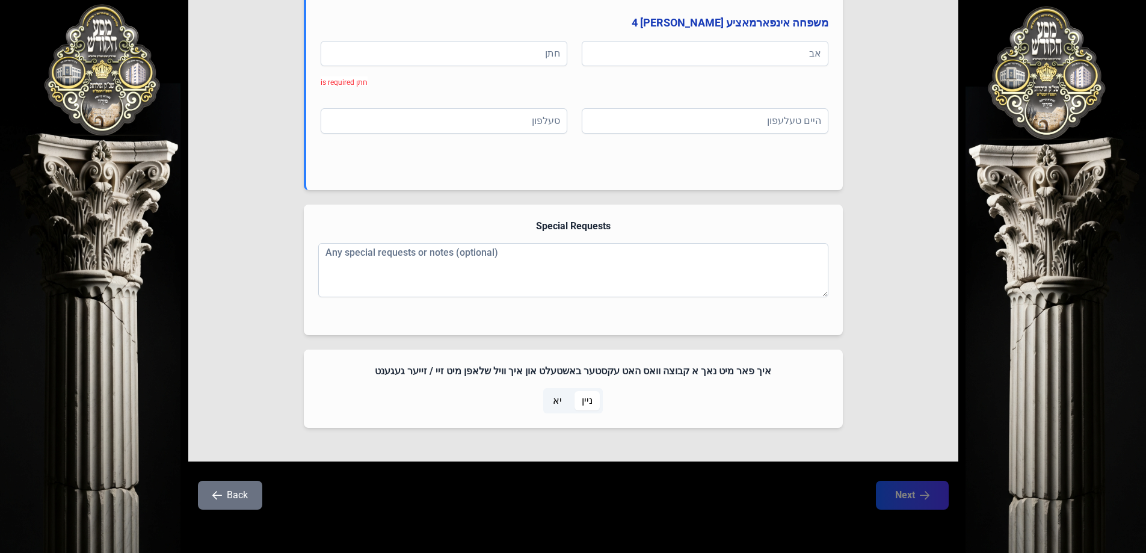
click at [253, 492] on button "Back" at bounding box center [230, 495] width 64 height 29
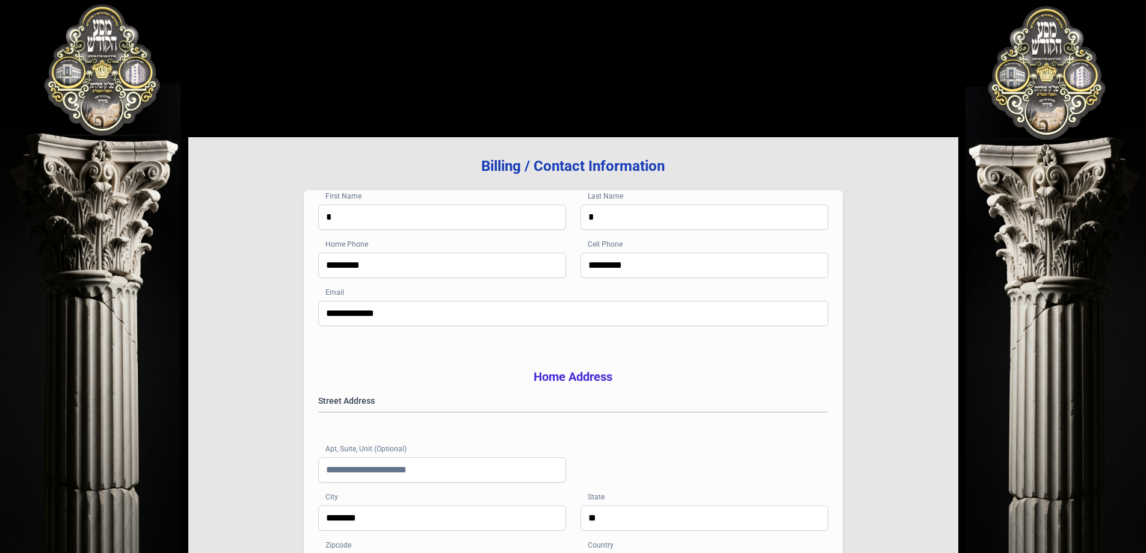
scroll to position [192, 0]
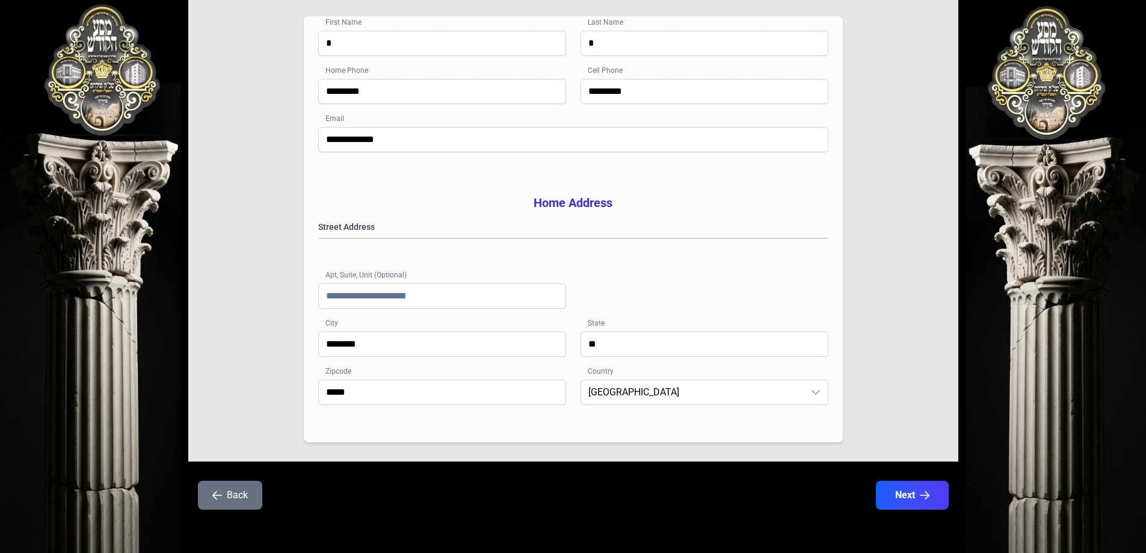
click at [232, 499] on button "Back" at bounding box center [230, 495] width 64 height 29
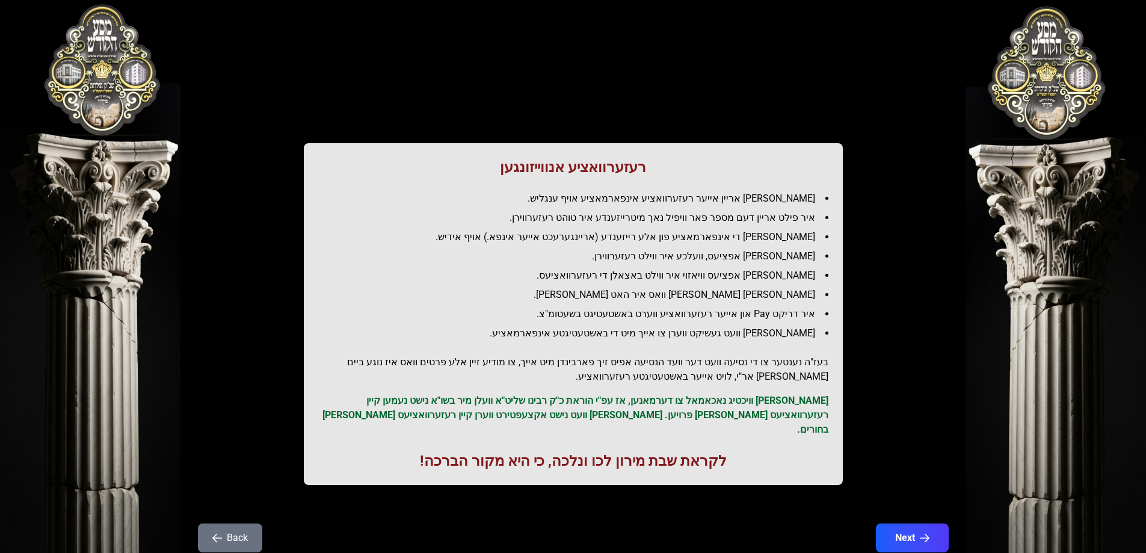
scroll to position [0, 0]
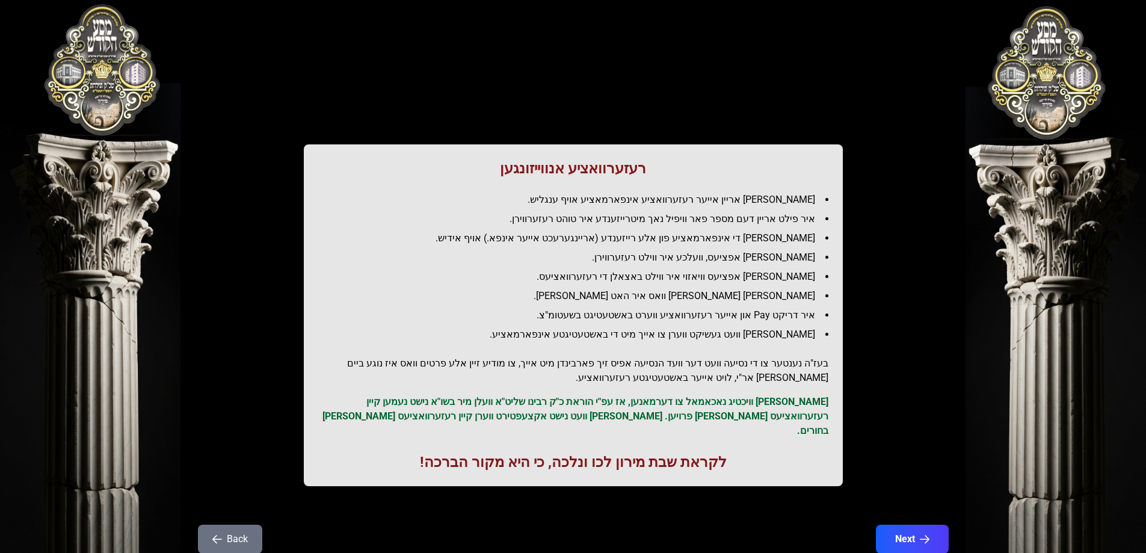
click at [237, 525] on button "Back" at bounding box center [230, 539] width 64 height 29
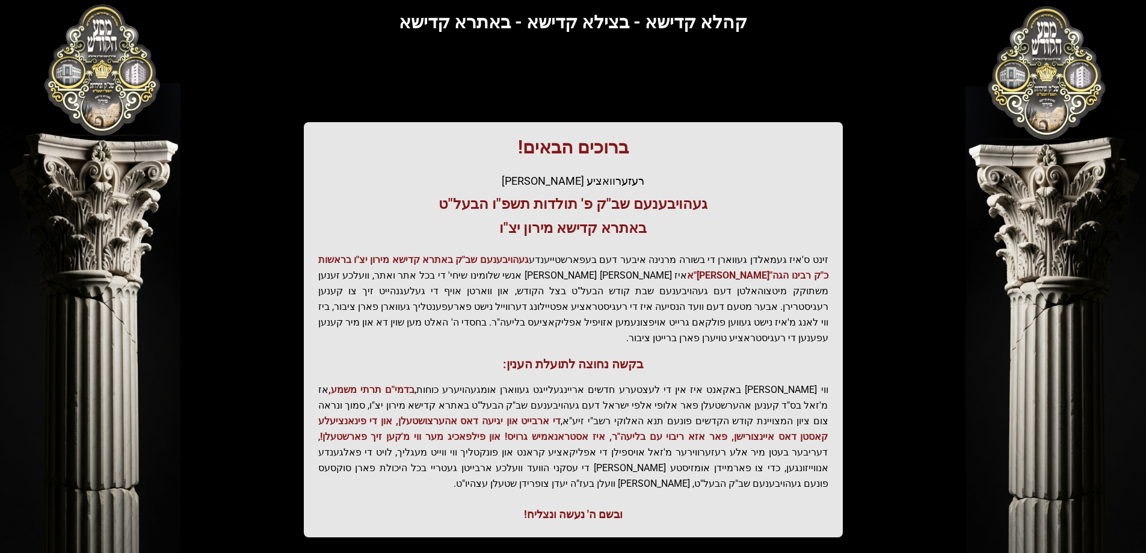
scroll to position [144, 0]
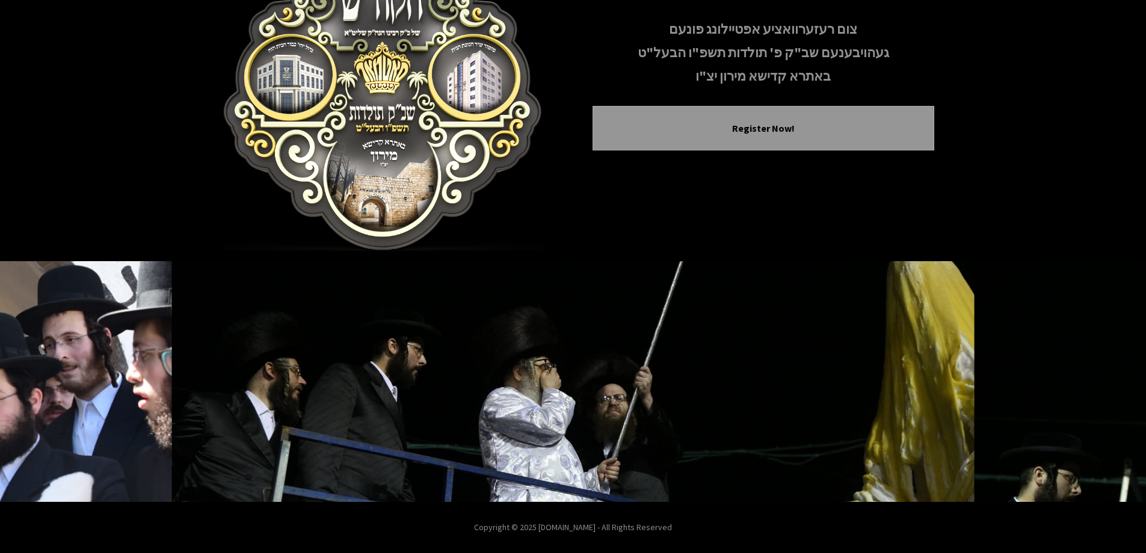
scroll to position [119, 0]
click at [35, 381] on icon "Previous image" at bounding box center [34, 382] width 10 height 10
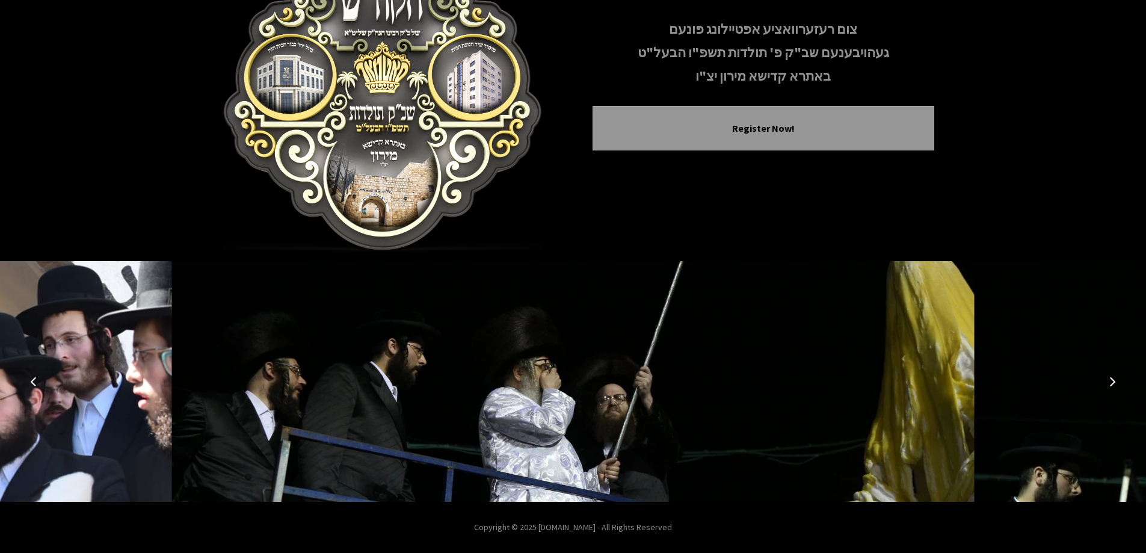
click at [25, 385] on button "Previous image" at bounding box center [33, 381] width 29 height 29
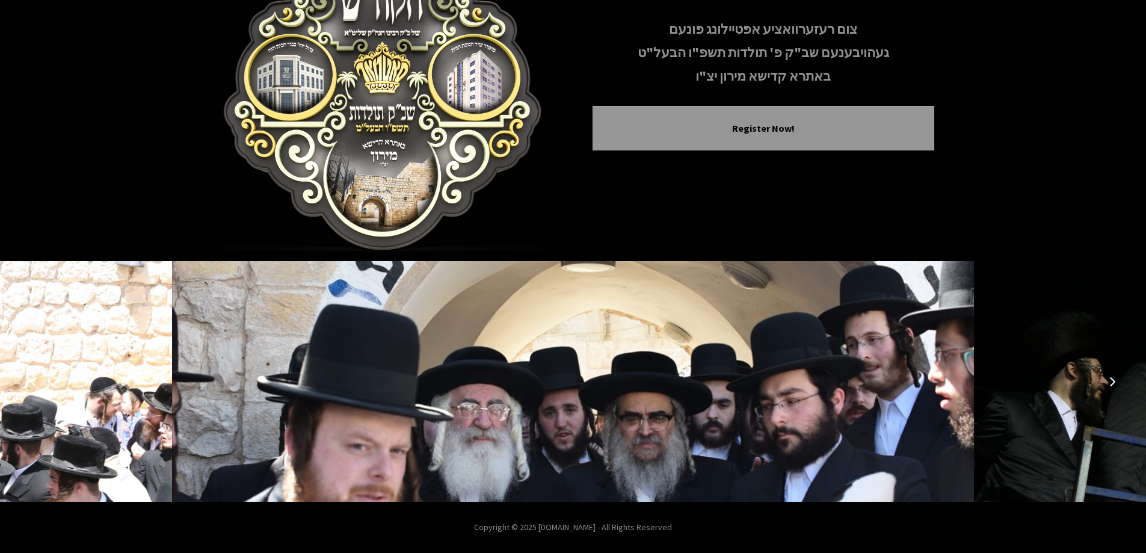
click at [1108, 380] on button "Next image" at bounding box center [1112, 381] width 29 height 29
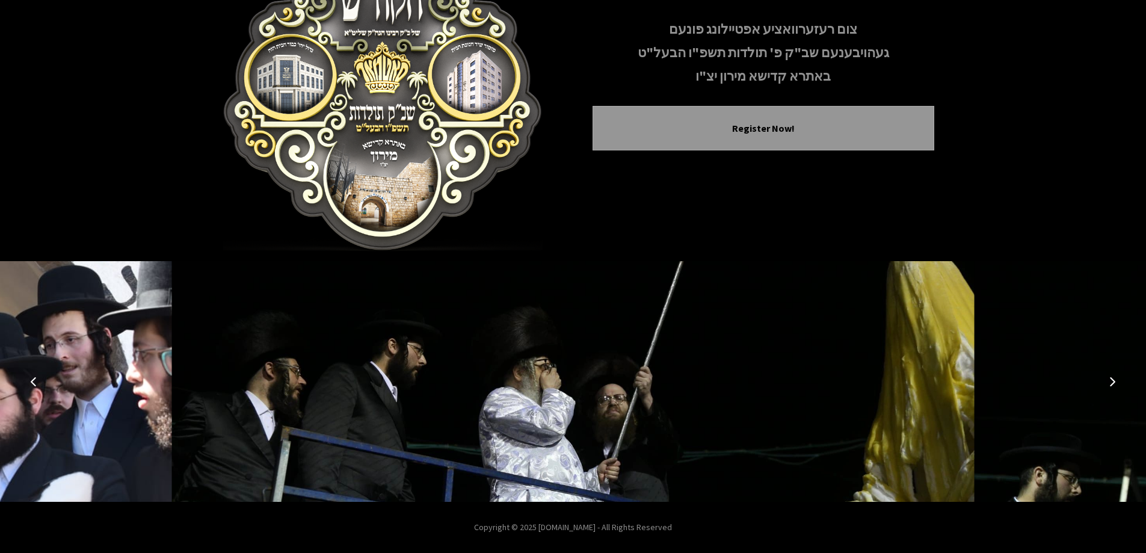
click at [1108, 380] on icon "Next image" at bounding box center [1113, 382] width 10 height 10
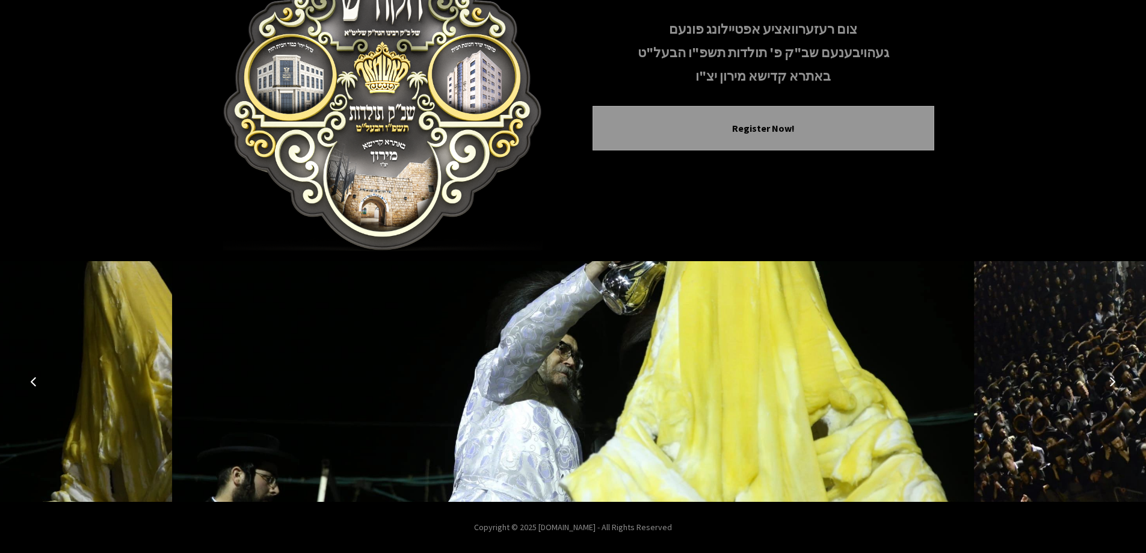
click at [1109, 384] on icon "Next image" at bounding box center [1113, 382] width 10 height 10
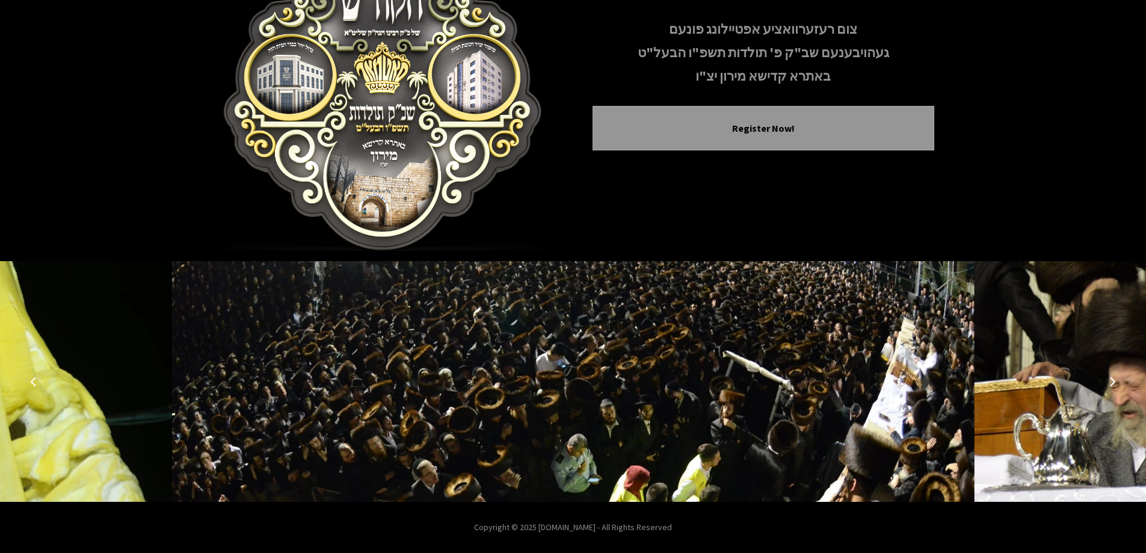
click at [1108, 385] on icon "Next image" at bounding box center [1113, 382] width 10 height 10
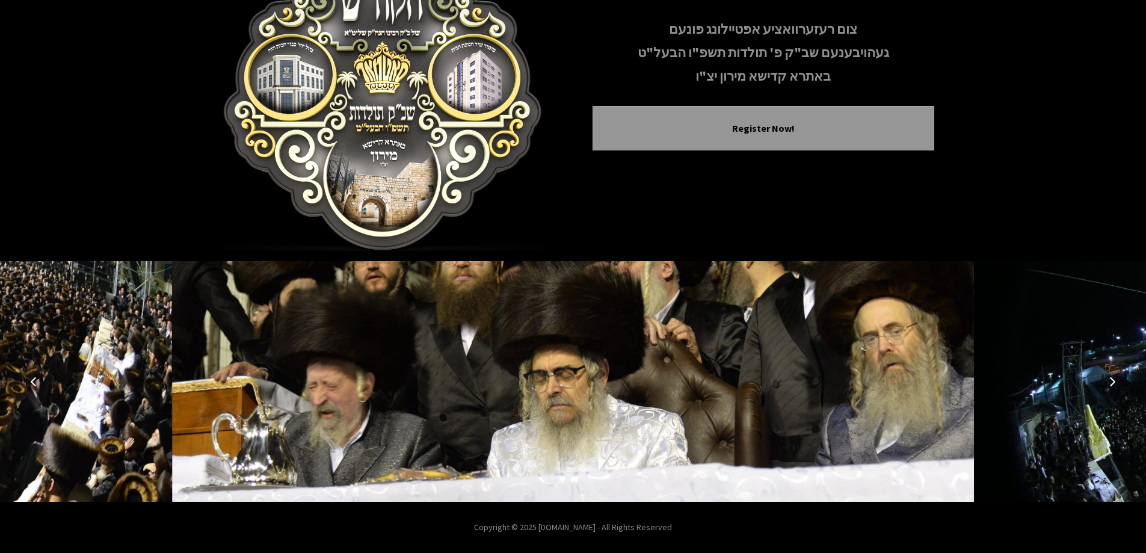
click at [1108, 385] on icon "Next image" at bounding box center [1113, 382] width 10 height 10
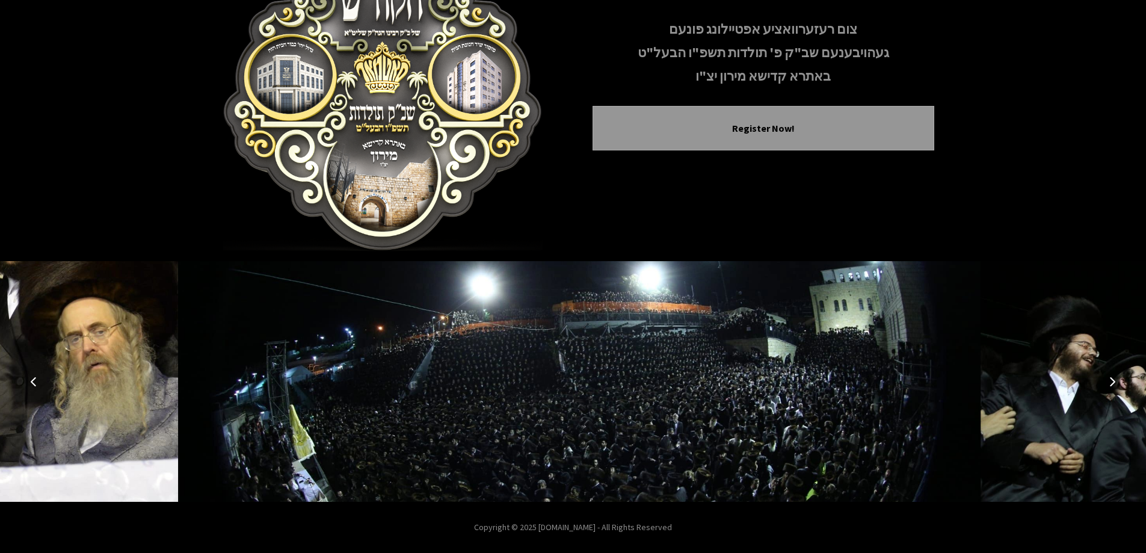
click at [1108, 385] on icon "Next image" at bounding box center [1113, 382] width 10 height 10
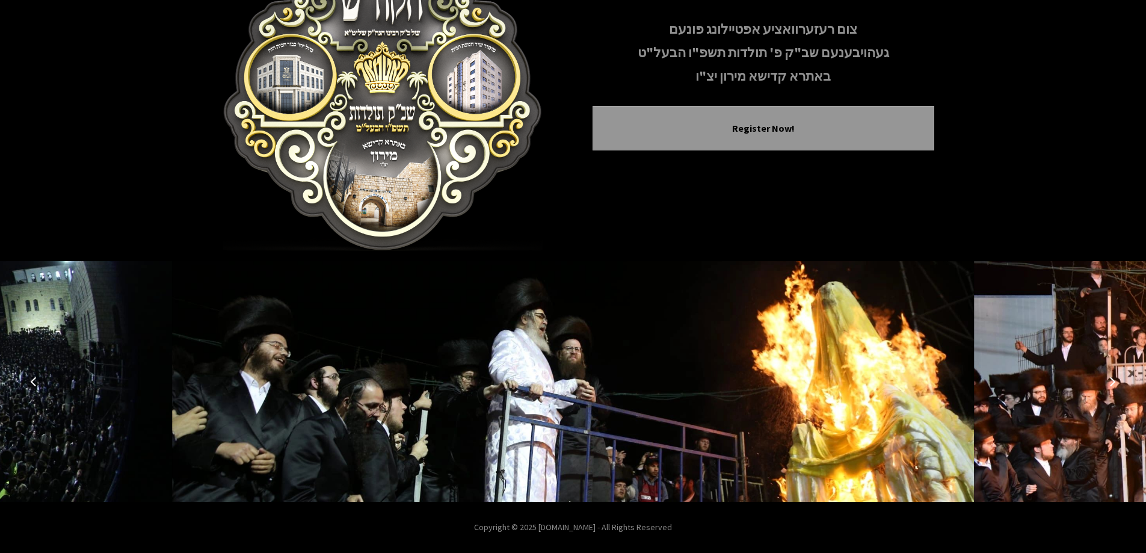
click at [1108, 385] on icon "Next image" at bounding box center [1113, 382] width 10 height 10
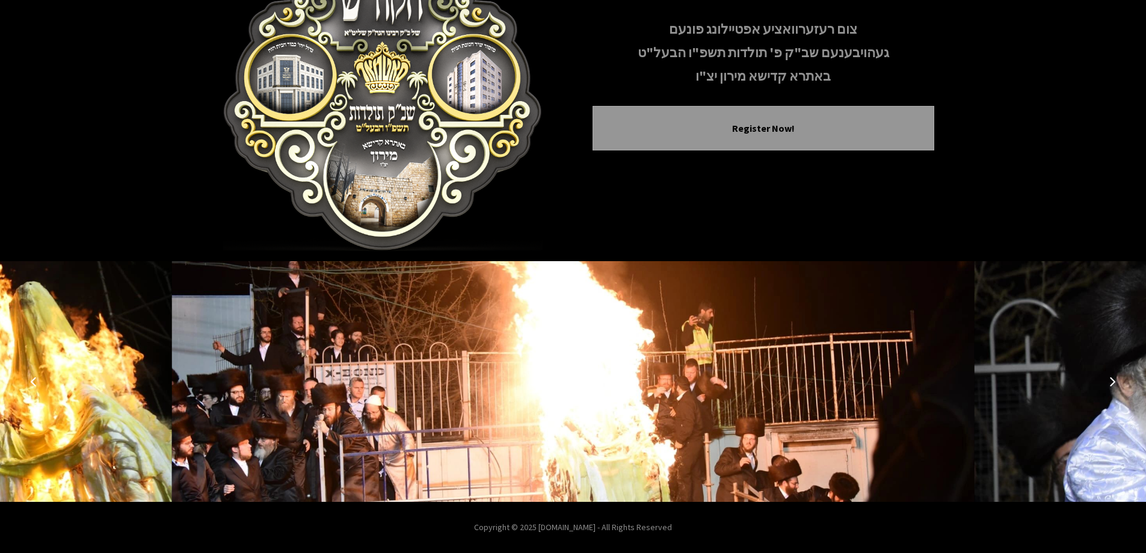
click at [38, 383] on icon "Previous image" at bounding box center [34, 382] width 10 height 10
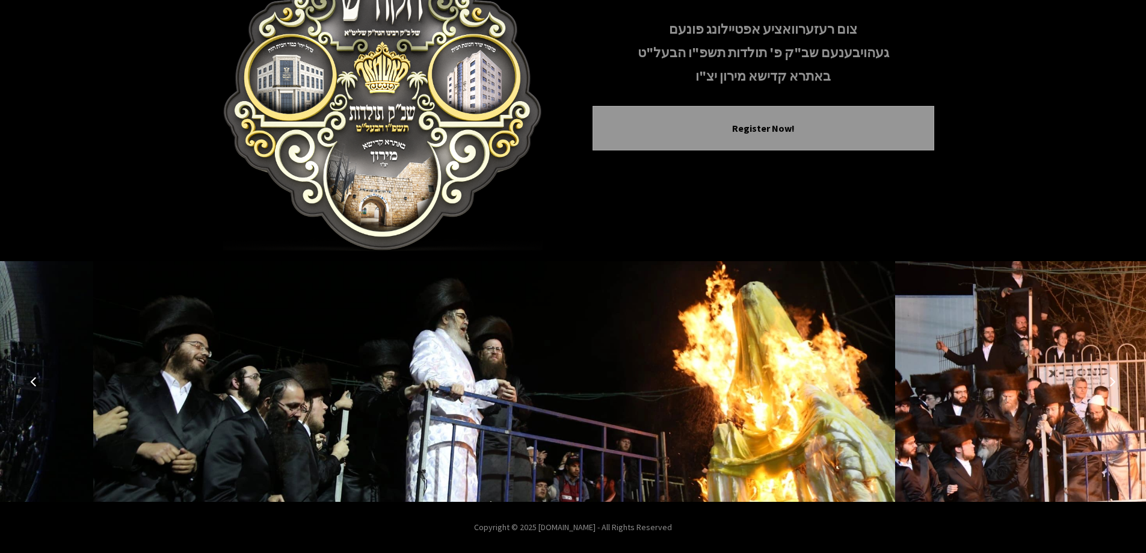
click at [38, 383] on icon "Previous image" at bounding box center [34, 382] width 10 height 10
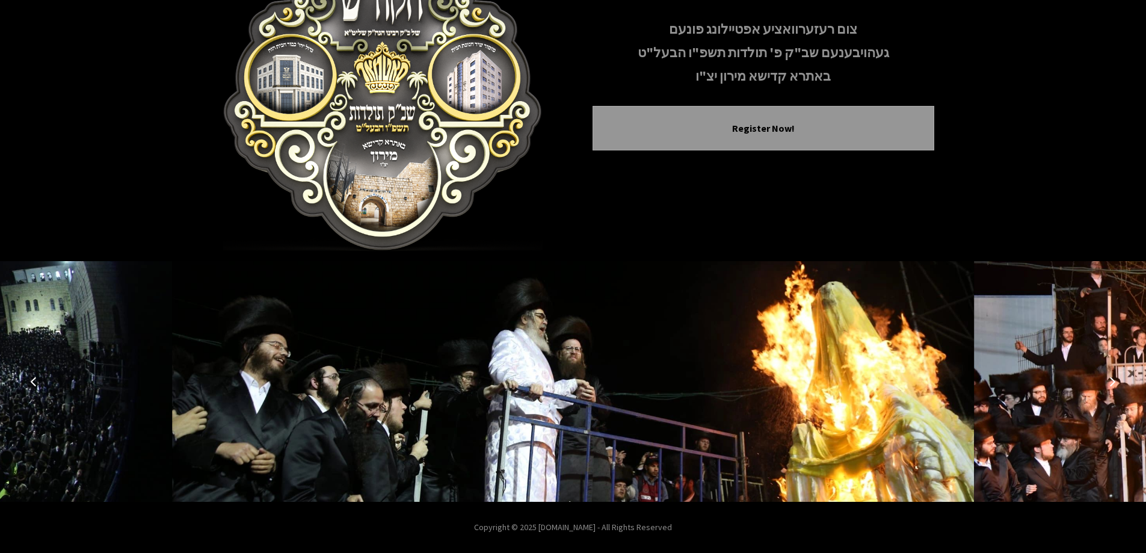
click at [34, 380] on icon "Previous image" at bounding box center [34, 382] width 10 height 10
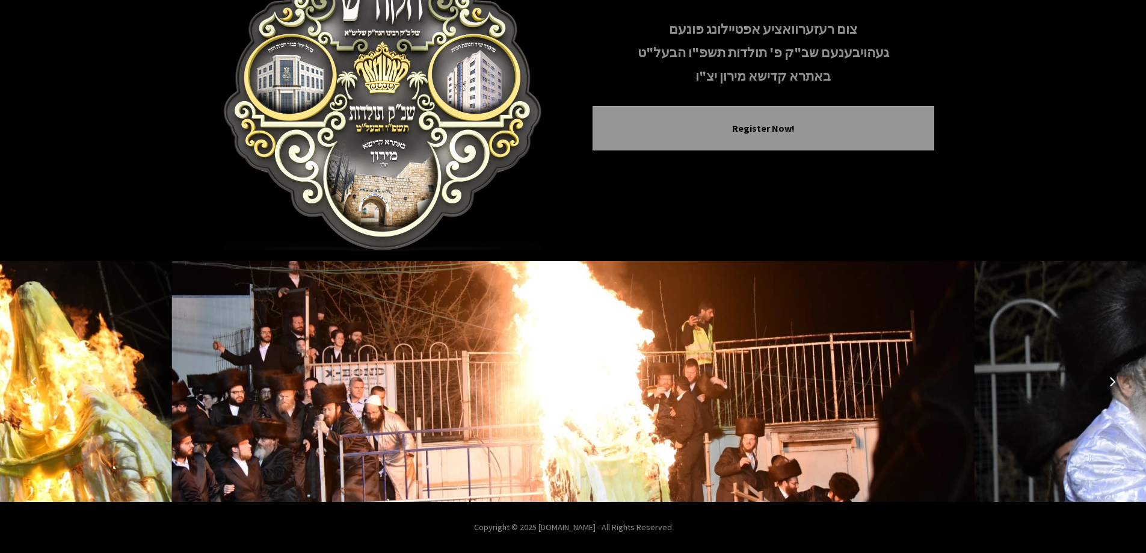
click at [1111, 386] on button "Next image" at bounding box center [1112, 381] width 29 height 29
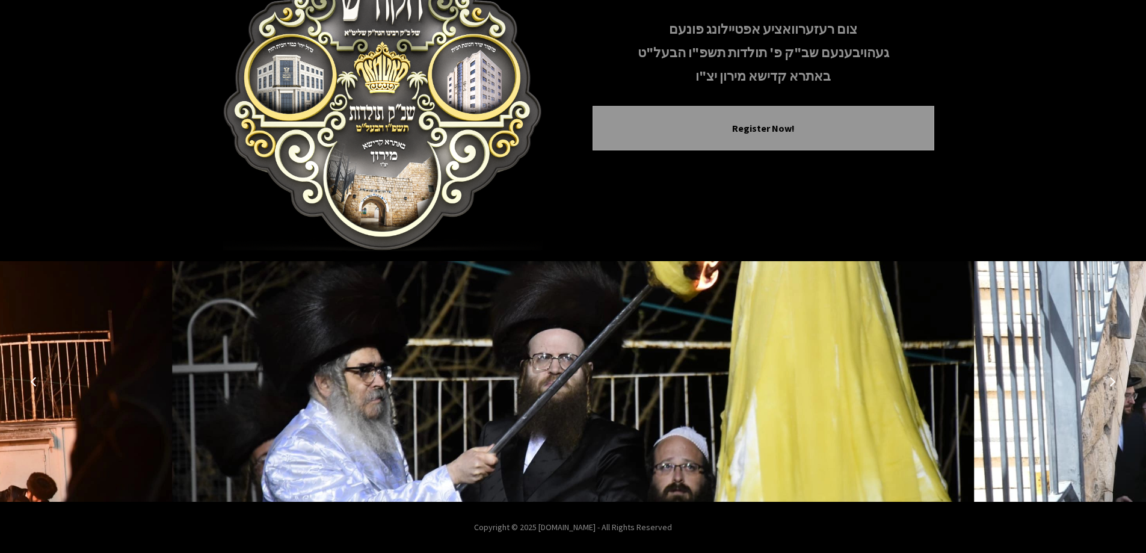
click at [37, 383] on icon "Previous image" at bounding box center [34, 382] width 10 height 10
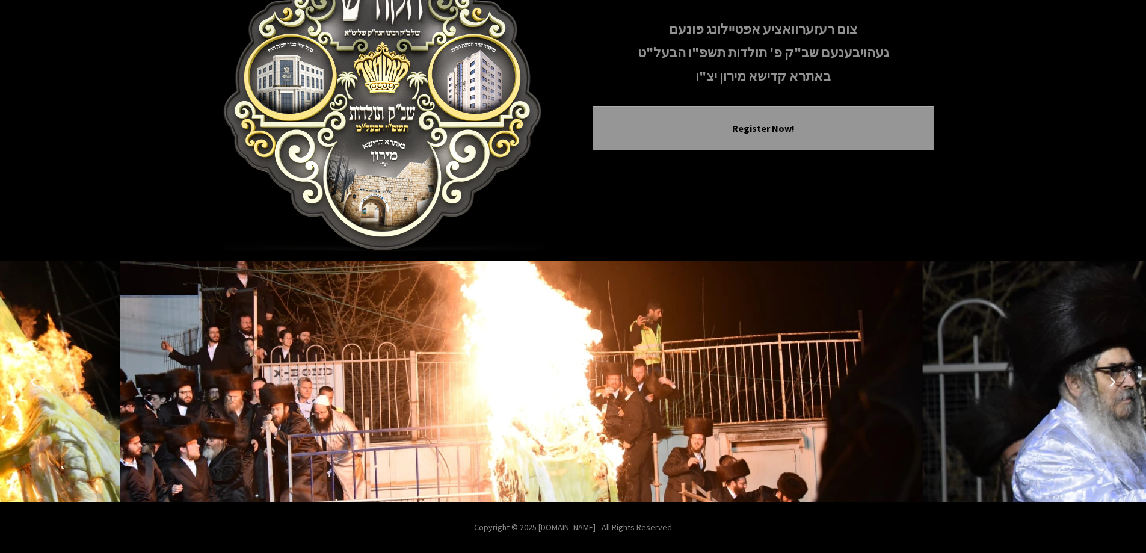
click at [35, 383] on icon "Previous image" at bounding box center [34, 382] width 10 height 10
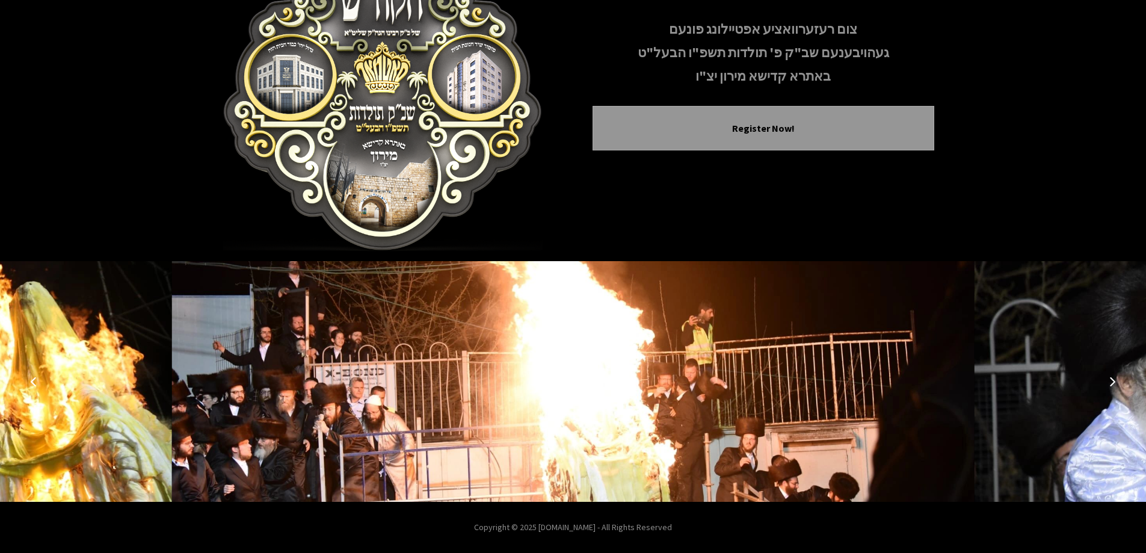
click at [35, 383] on icon "Previous image" at bounding box center [34, 382] width 10 height 10
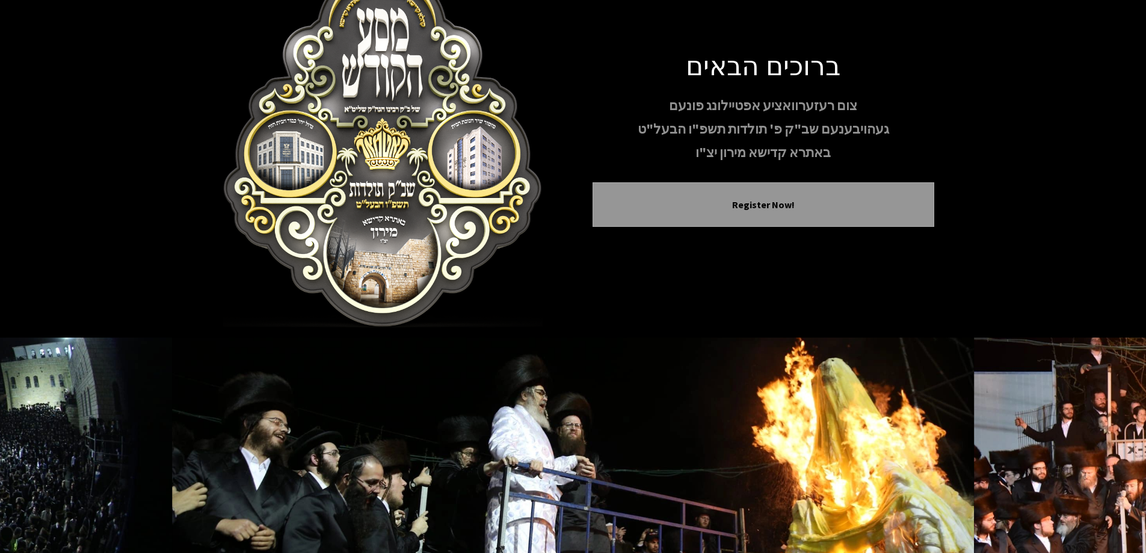
scroll to position [0, 0]
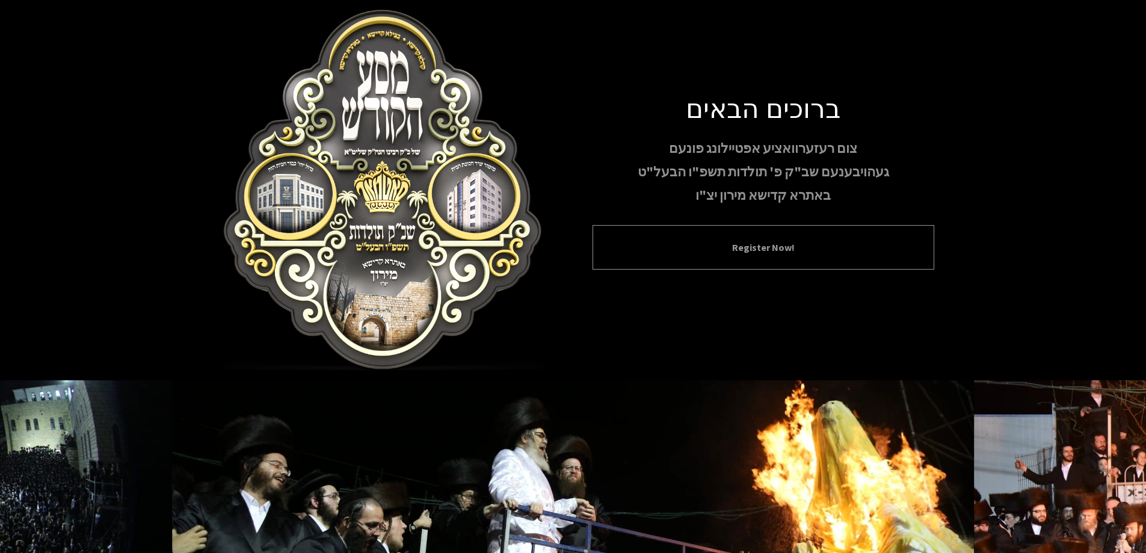
click at [708, 248] on button "Register Now!" at bounding box center [764, 247] width 312 height 14
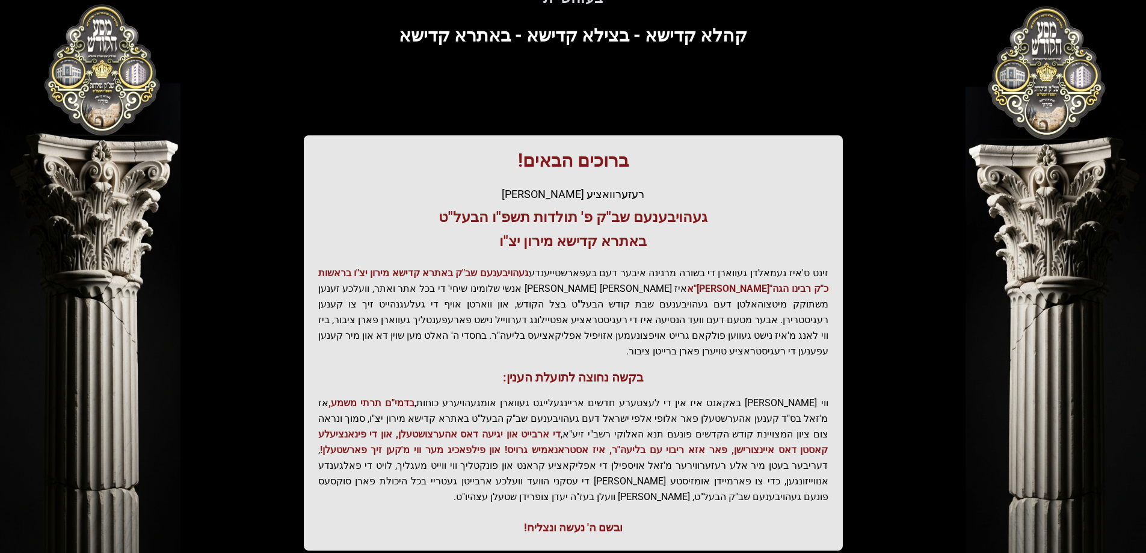
scroll to position [144, 0]
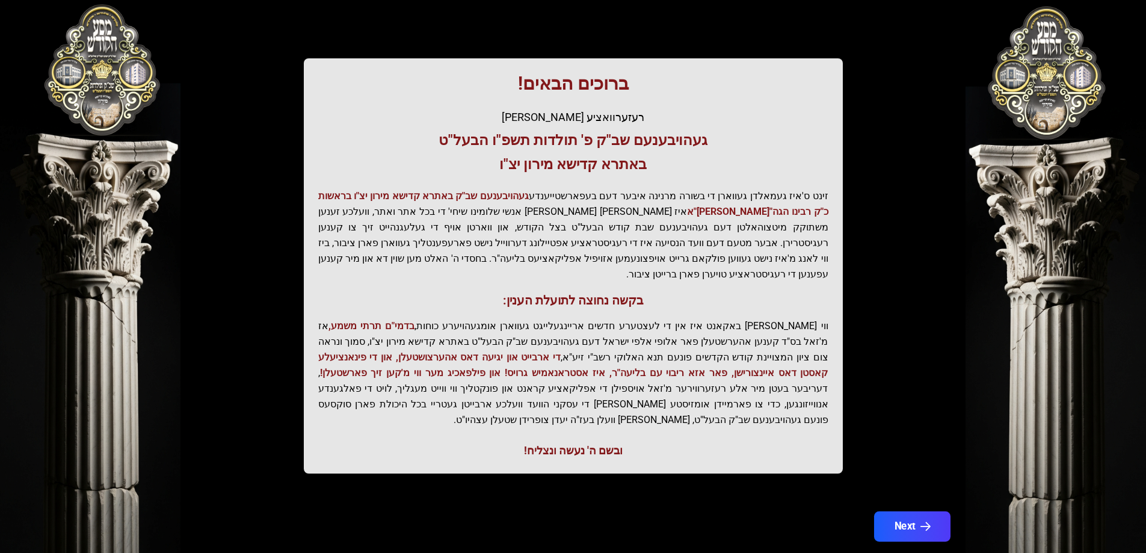
click at [910, 511] on button "Next" at bounding box center [912, 526] width 76 height 30
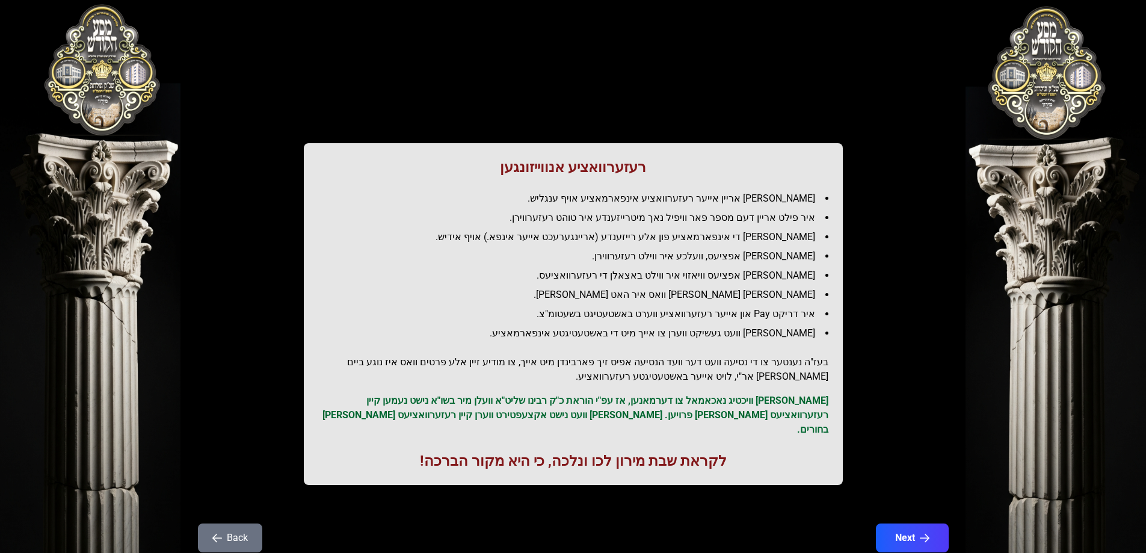
scroll to position [0, 0]
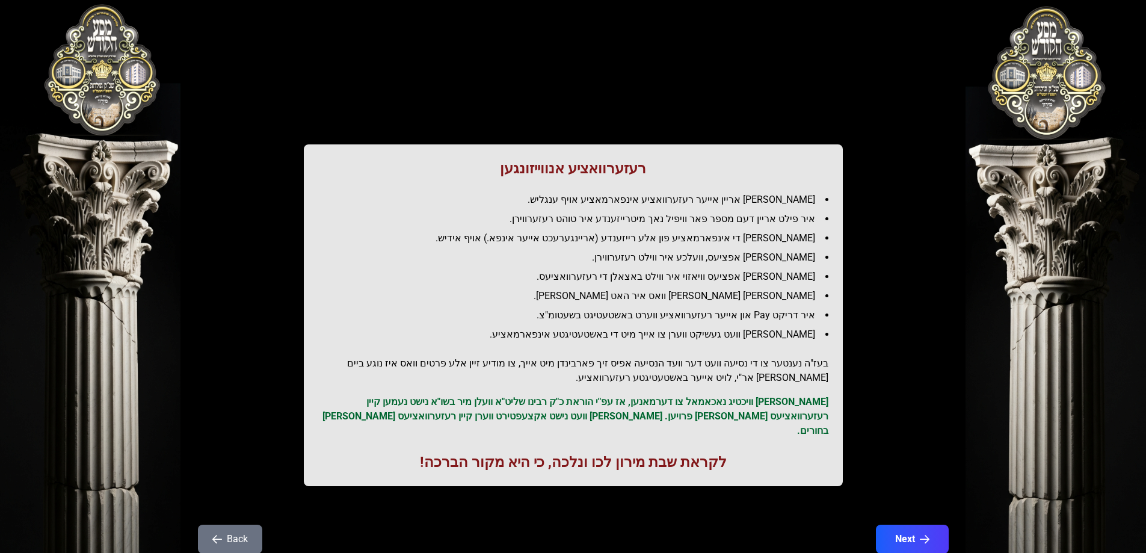
click at [210, 525] on button "Back" at bounding box center [230, 539] width 64 height 29
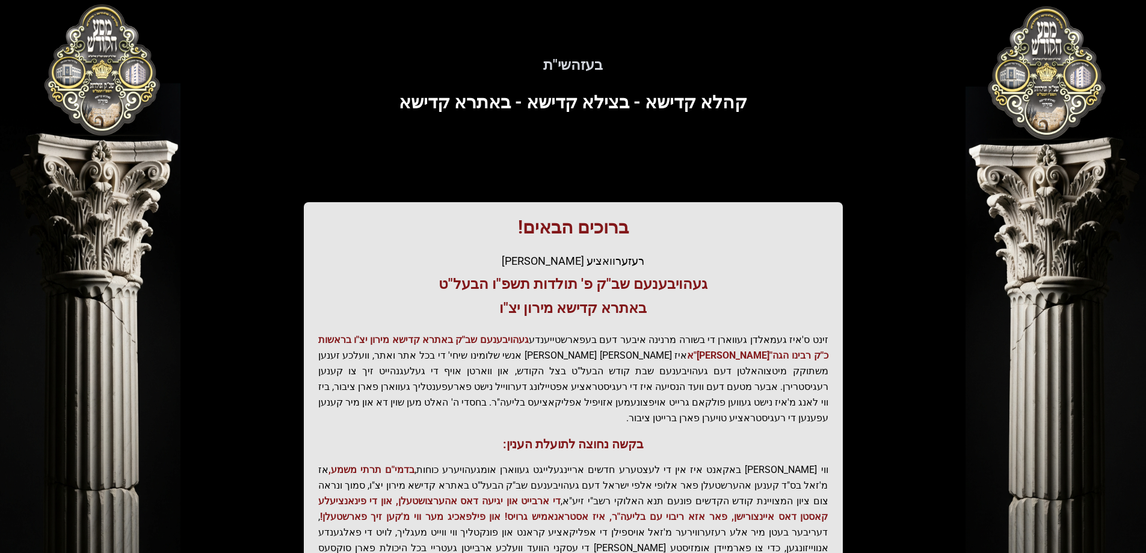
click at [712, 100] on span "קהלא קדישא - בצילא קדישא - באתרא קדישא" at bounding box center [573, 101] width 348 height 21
click at [708, 103] on span "קהלא קדישא - בצילא קדישא - באתרא קדישא" at bounding box center [573, 101] width 348 height 21
click at [708, 104] on span "קהלא קדישא - בצילא קדישא - באתרא קדישא" at bounding box center [573, 101] width 348 height 21
click at [605, 103] on span "קהלא קדישא - בצילא קדישא - באתרא קדישא" at bounding box center [573, 101] width 348 height 21
click at [604, 103] on span "קהלא קדישא - בצילא קדישא - באתרא קדישא" at bounding box center [573, 101] width 348 height 21
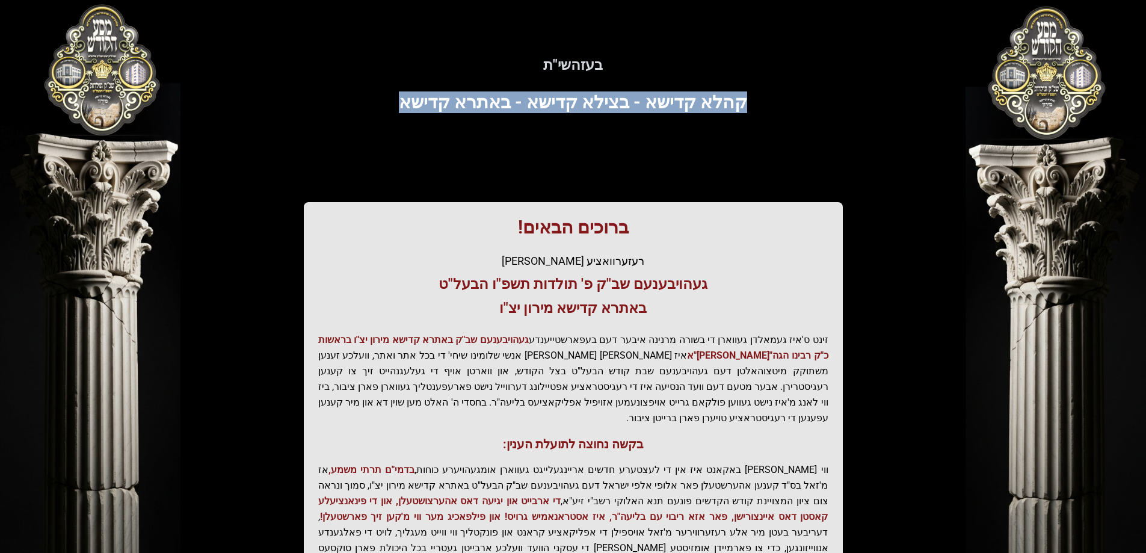
click at [604, 103] on span "קהלא קדישא - בצילא קדישא - באתרא קדישא" at bounding box center [573, 101] width 348 height 21
